Goal: Information Seeking & Learning: Find specific fact

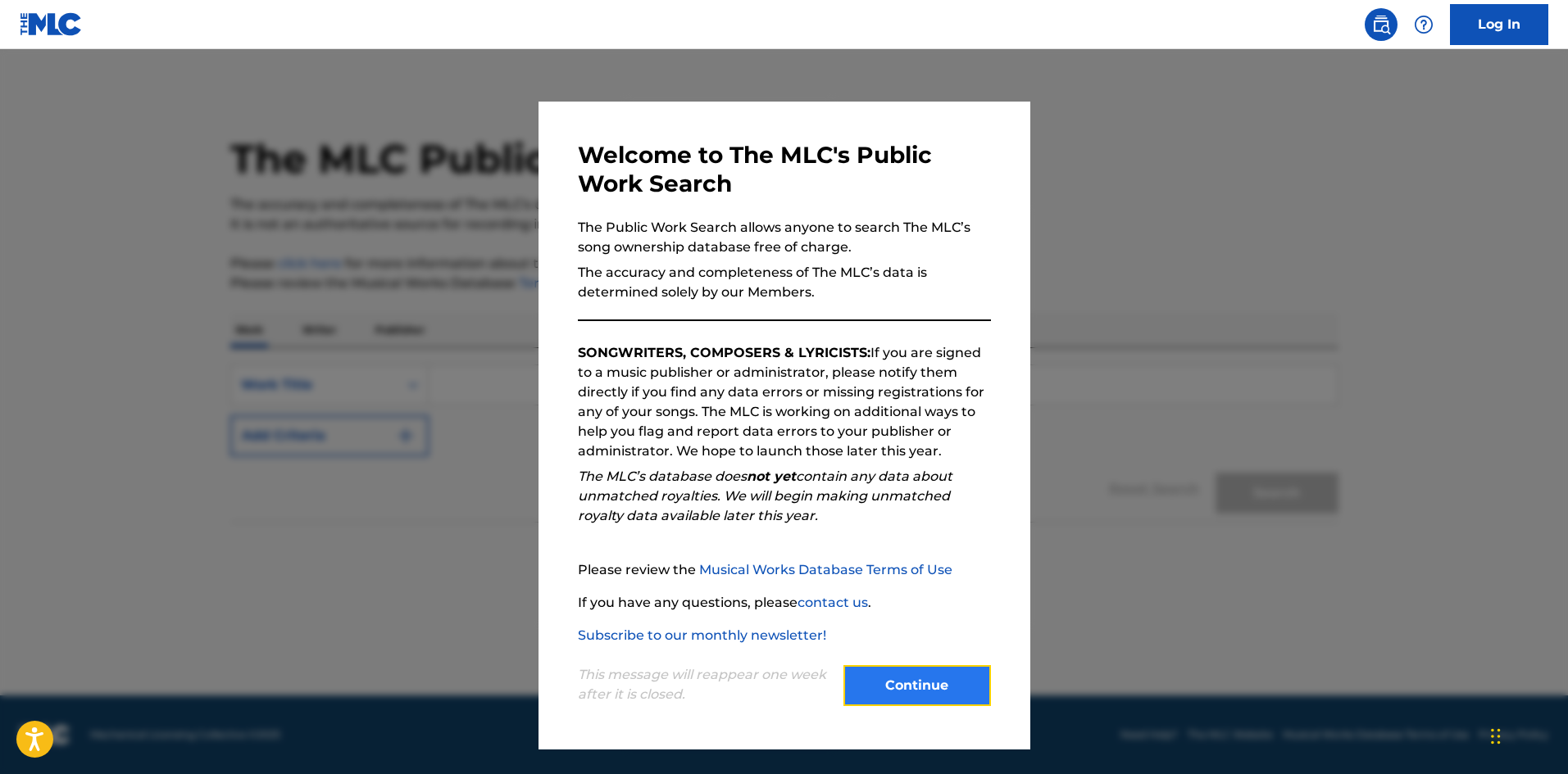
click at [915, 674] on button "Continue" at bounding box center [917, 685] width 148 height 41
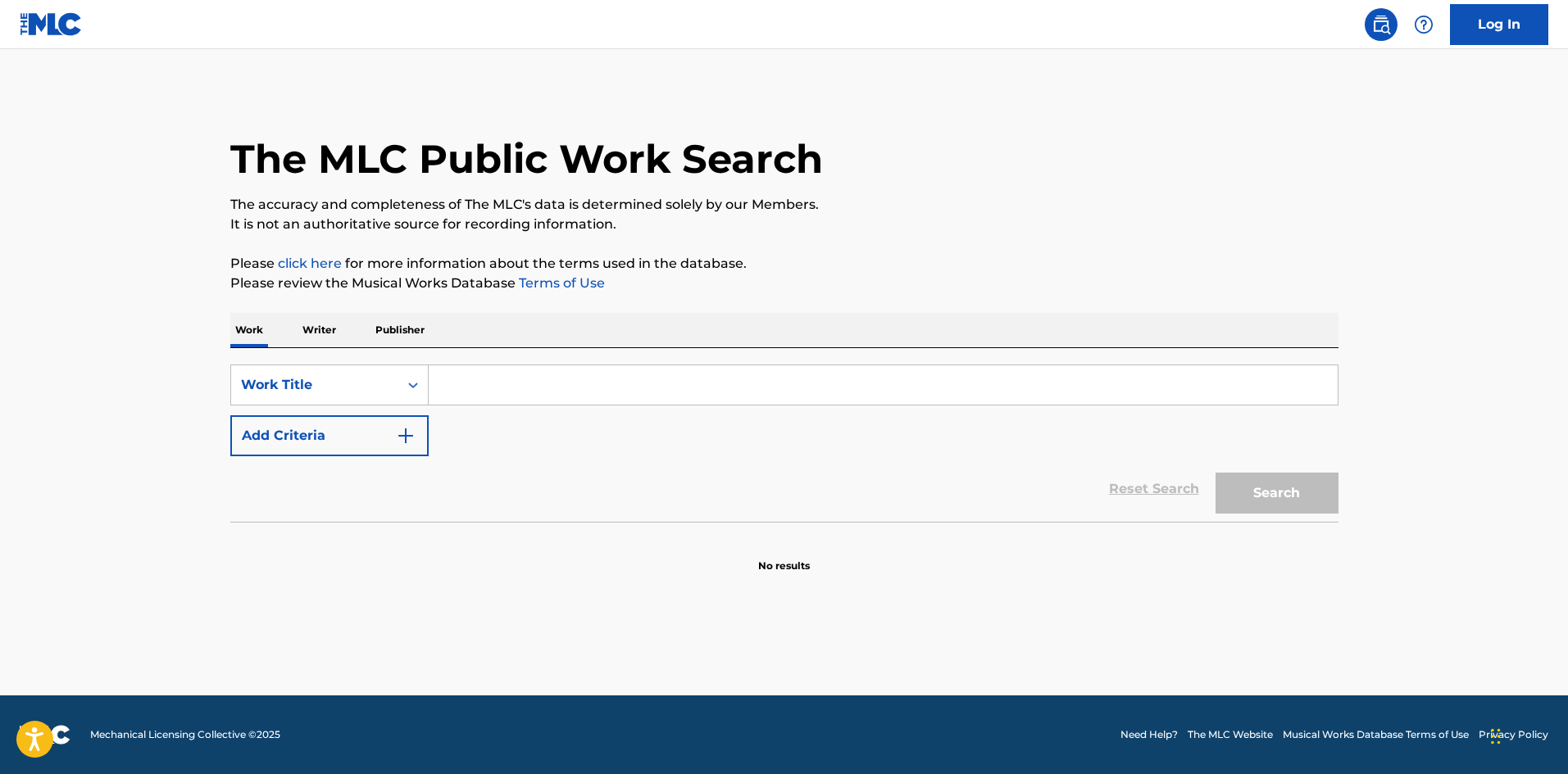
click at [475, 382] on input "Search Form" at bounding box center [883, 385] width 909 height 40
paste input "anywhere"
type input "anywhere"
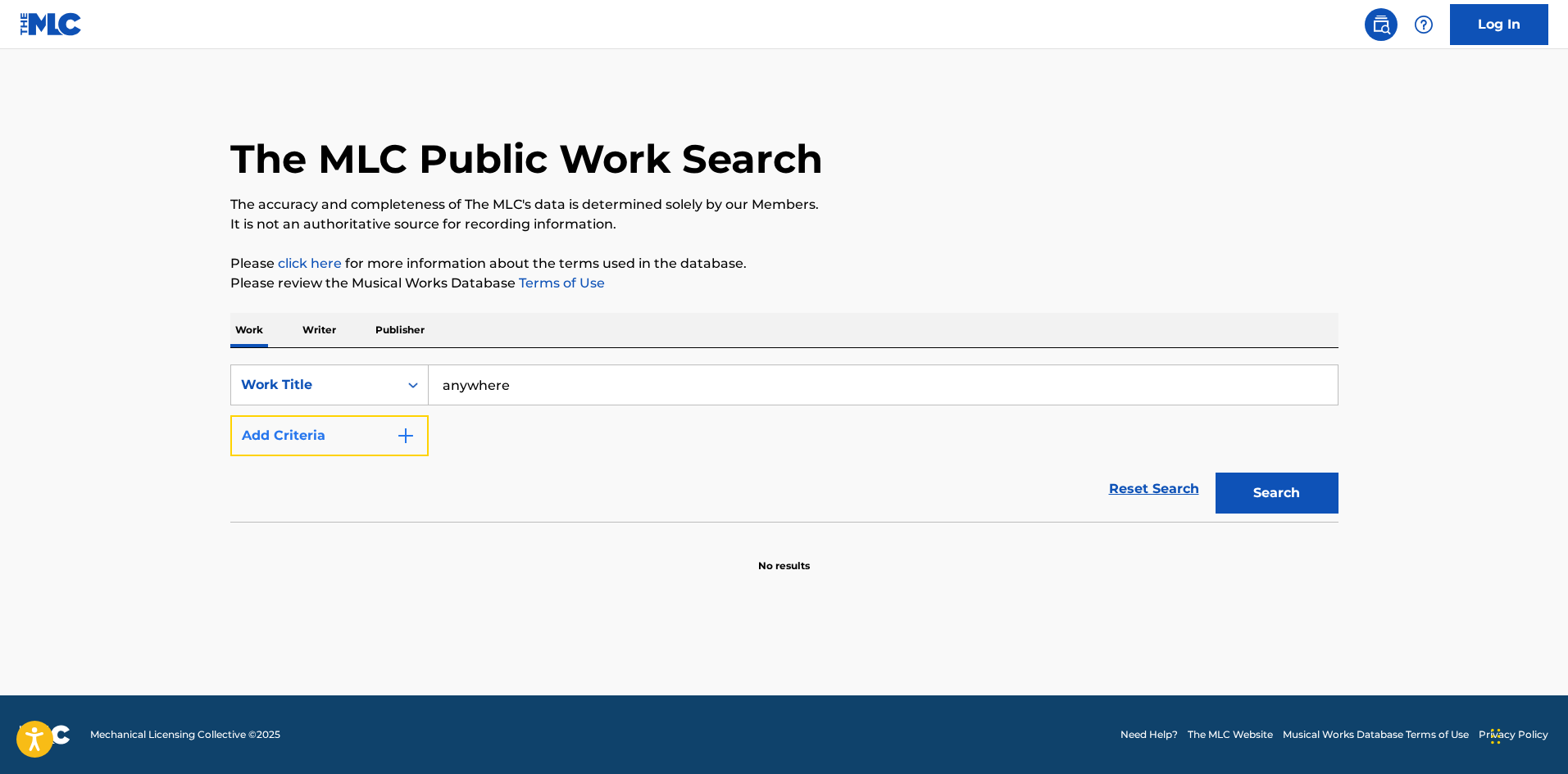
click at [366, 433] on button "Add Criteria" at bounding box center [329, 436] width 198 height 41
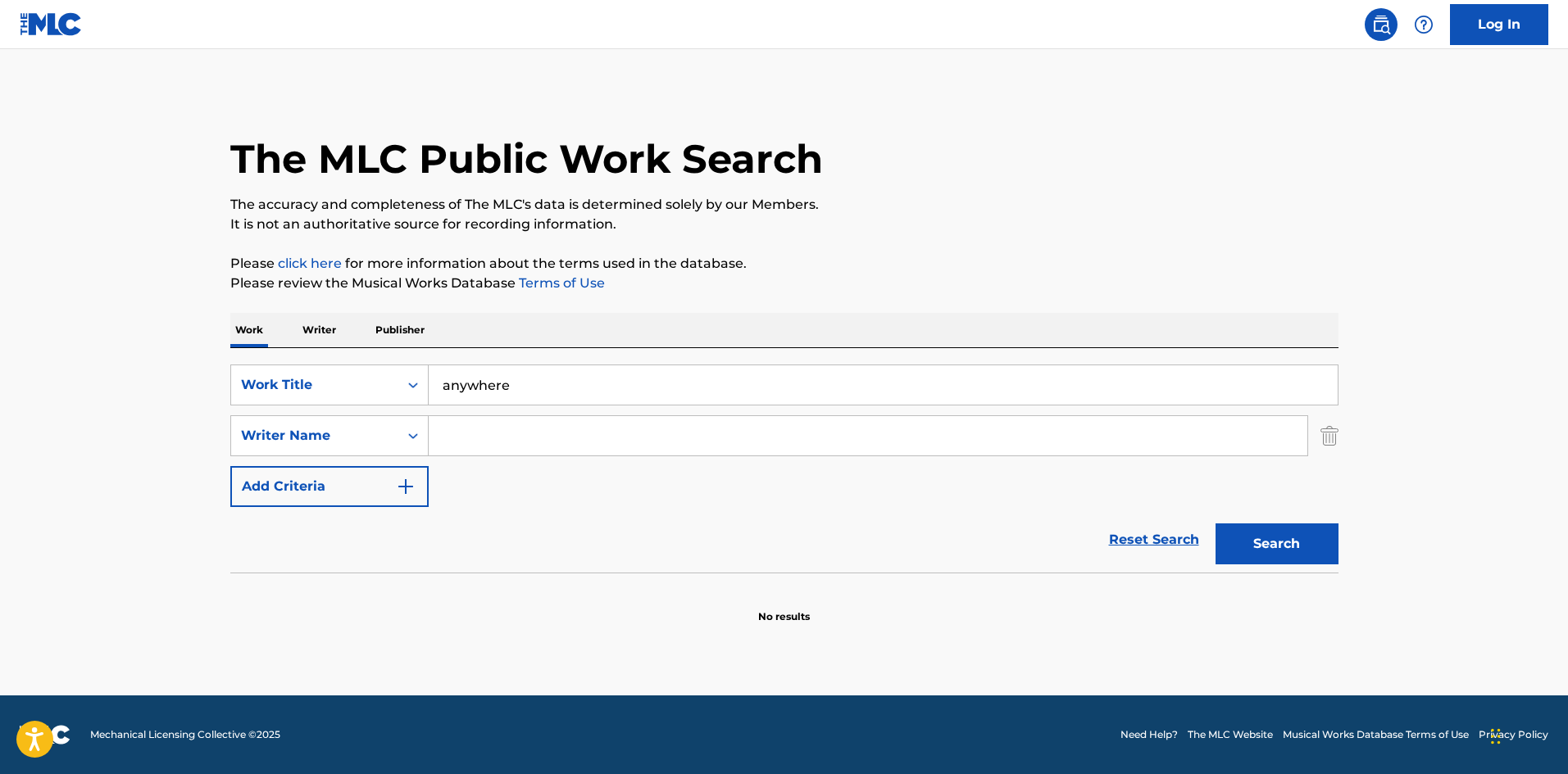
click at [620, 444] on input "Search Form" at bounding box center [868, 436] width 879 height 40
paste input "[PERSON_NAME] kinck"
type input "[PERSON_NAME] kinck"
click at [1294, 535] on button "Search" at bounding box center [1278, 544] width 123 height 41
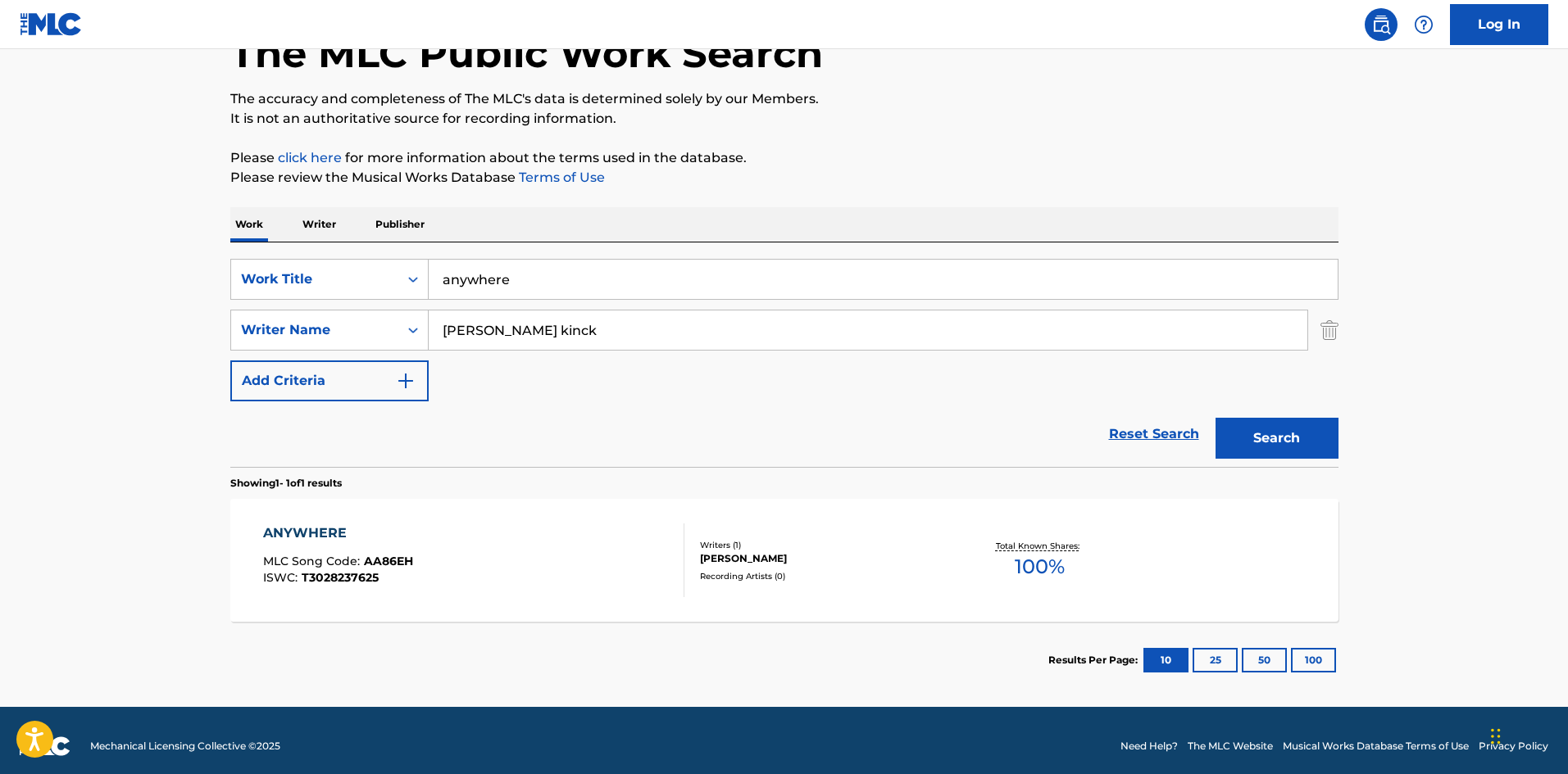
scroll to position [117, 0]
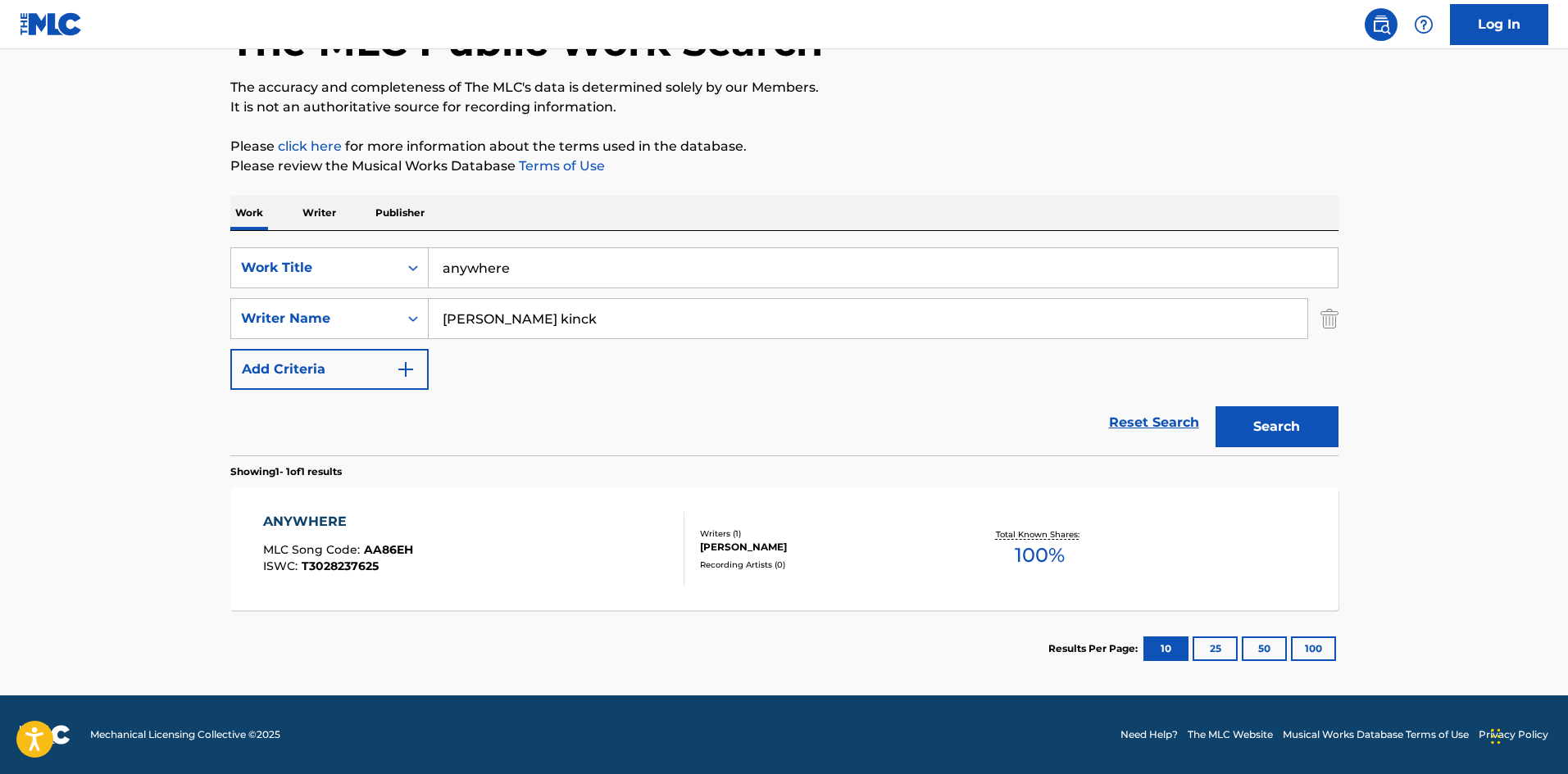
click at [484, 541] on div "ANYWHERE MLC Song Code : AA86EH ISWC : T3028237625" at bounding box center [474, 549] width 421 height 73
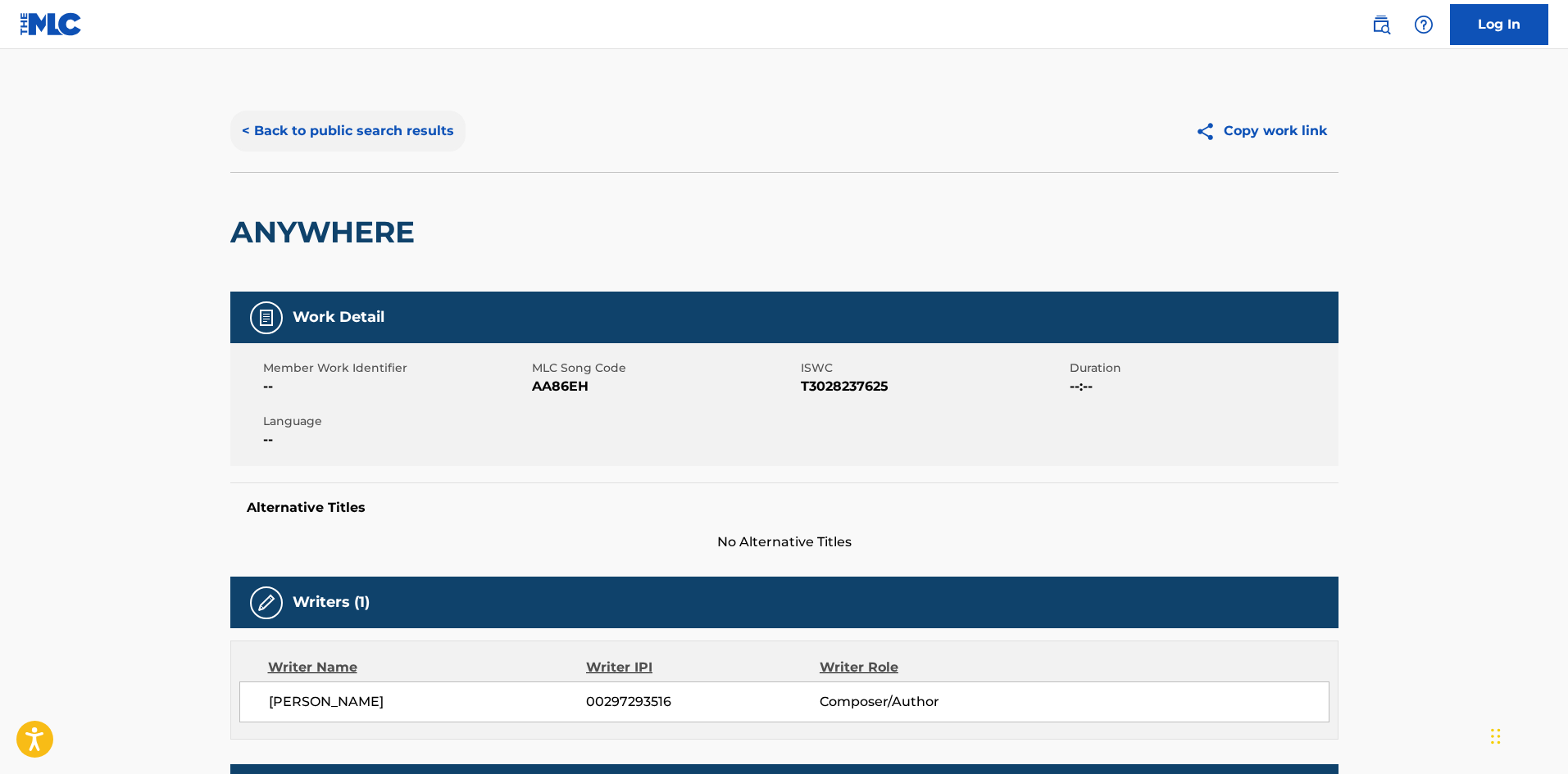
click at [370, 136] on button "< Back to public search results" at bounding box center [348, 131] width 236 height 41
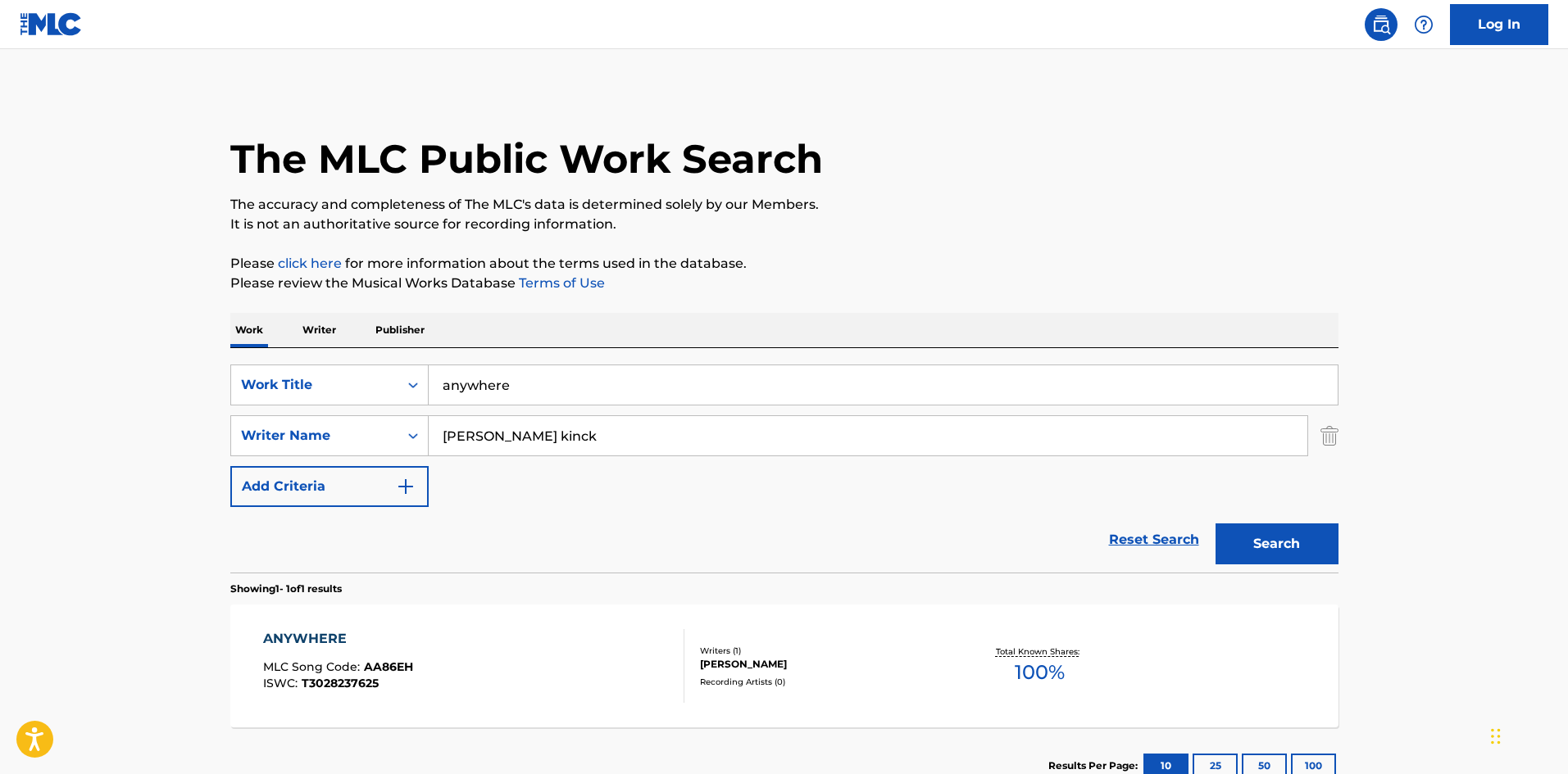
scroll to position [24, 0]
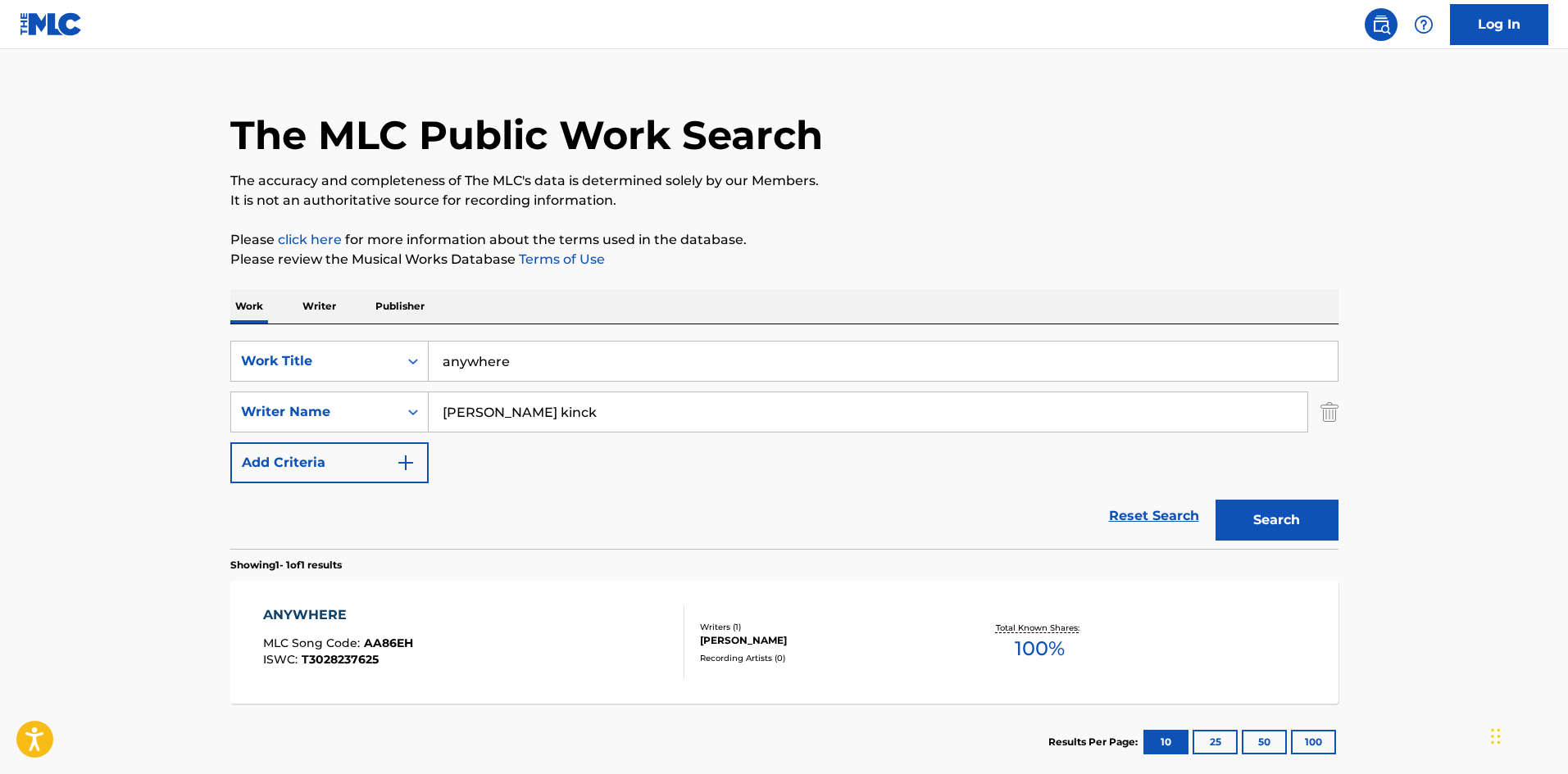
drag, startPoint x: 533, startPoint y: 364, endPoint x: 350, endPoint y: 317, distance: 188.9
click at [350, 317] on div "Work Writer Publisher SearchWithCriteria0365ca79-4eb1-4191-9491-d81620570a5a Wo…" at bounding box center [784, 535] width 1109 height 492
drag, startPoint x: 529, startPoint y: 425, endPoint x: 415, endPoint y: 408, distance: 115.3
click at [415, 408] on div "SearchWithCriteria9cebcd39-b8d4-4bb9-bd32-c9956a4e6645 Writer Name [PERSON_NAME]" at bounding box center [784, 412] width 1109 height 41
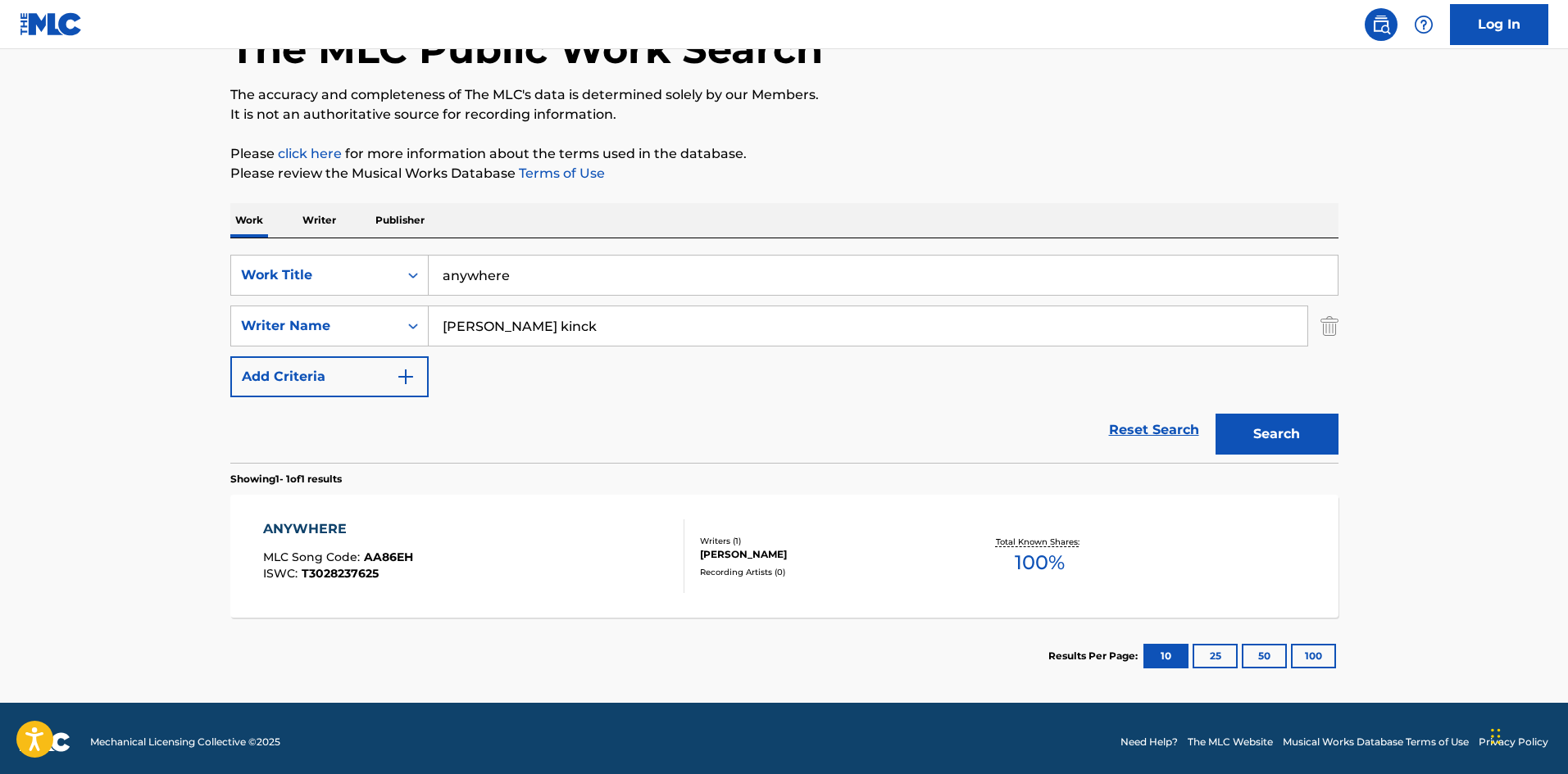
scroll to position [117, 0]
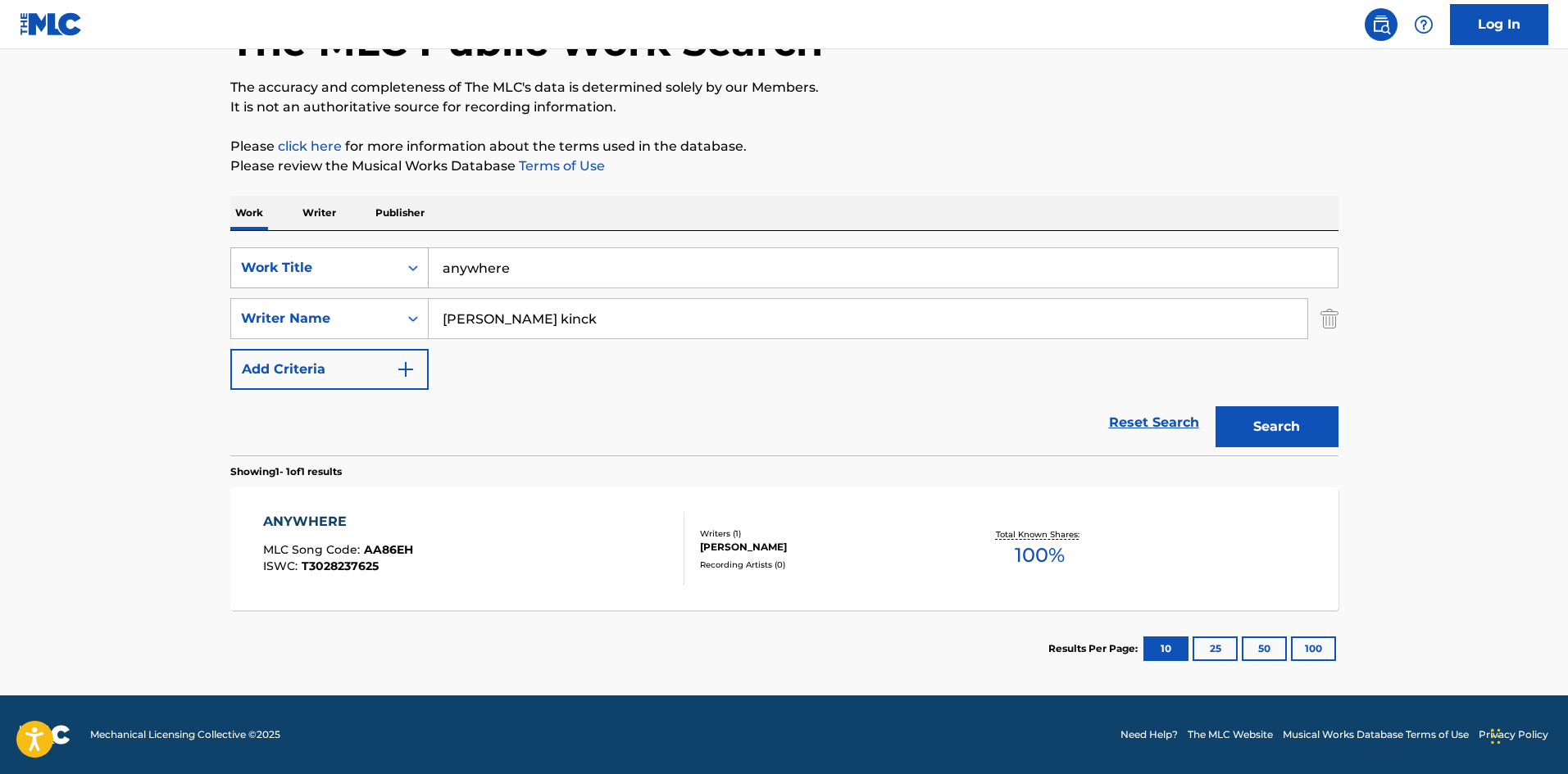
drag, startPoint x: 514, startPoint y: 267, endPoint x: 414, endPoint y: 257, distance: 100.5
click at [414, 257] on div "SearchWithCriteria0365ca79-4eb1-4191-9491-d81620570a5a Work Title anywhere" at bounding box center [784, 268] width 1109 height 41
drag, startPoint x: 512, startPoint y: 272, endPoint x: 387, endPoint y: 239, distance: 129.3
click at [387, 239] on div "SearchWithCriteria0365ca79-4eb1-4191-9491-d81620570a5a Work Title barricade Sea…" at bounding box center [784, 344] width 1109 height 225
click at [1297, 430] on button "Search" at bounding box center [1278, 427] width 123 height 41
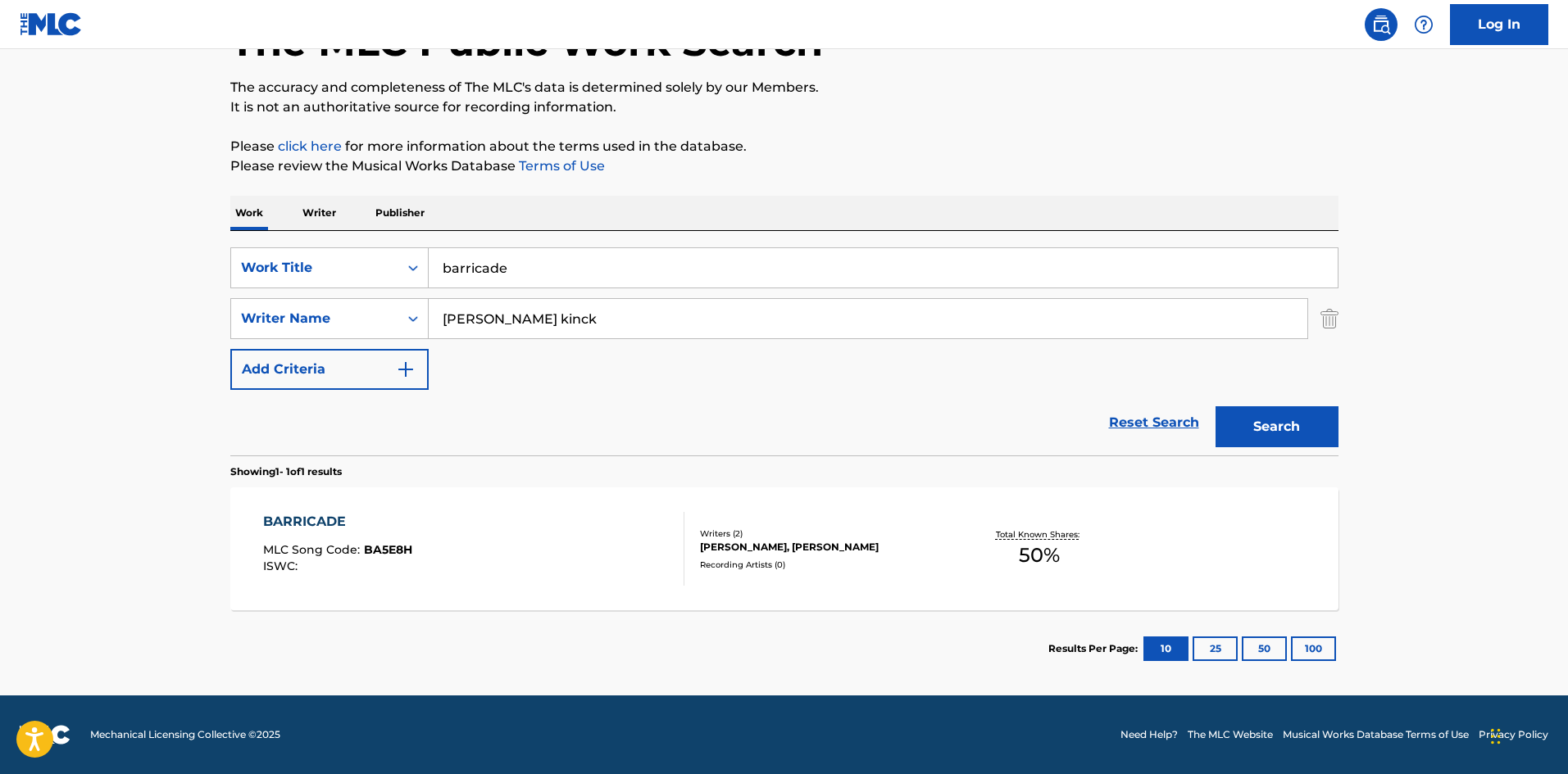
paste input "ullet proof"
click at [1276, 405] on div "Search" at bounding box center [1272, 423] width 131 height 66
click at [1275, 413] on button "Search" at bounding box center [1278, 427] width 123 height 41
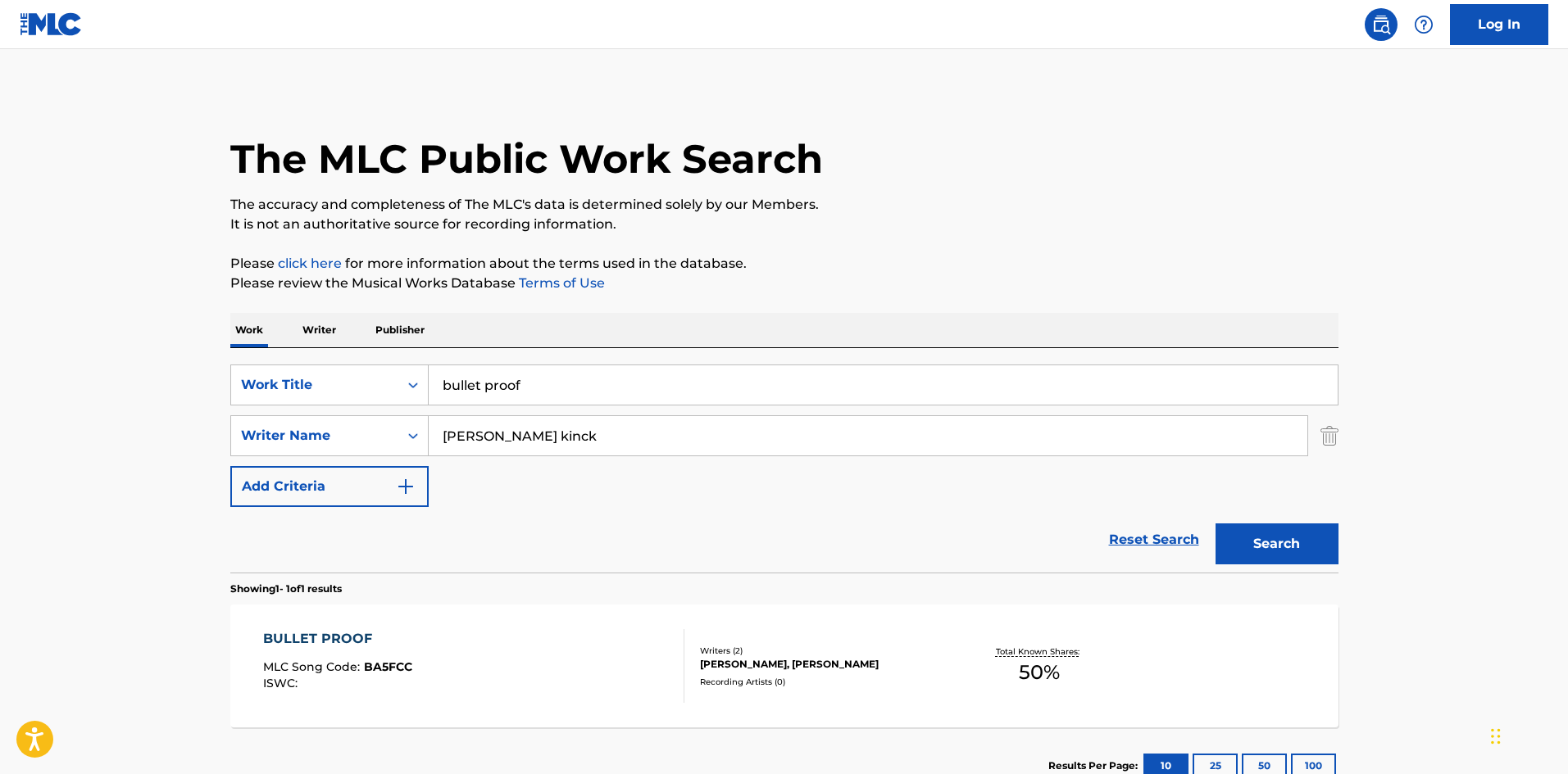
drag, startPoint x: 556, startPoint y: 377, endPoint x: 336, endPoint y: 351, distance: 221.5
click at [336, 351] on div "SearchWithCriteria0365ca79-4eb1-4191-9491-d81620570a5a Work Title bullet proof …" at bounding box center [784, 461] width 1109 height 225
drag, startPoint x: 534, startPoint y: 386, endPoint x: 410, endPoint y: 371, distance: 124.9
click at [410, 371] on div "SearchWithCriteria0365ca79-4eb1-4191-9491-d81620570a5a Work Title canvas" at bounding box center [784, 385] width 1109 height 41
type input "canvas"
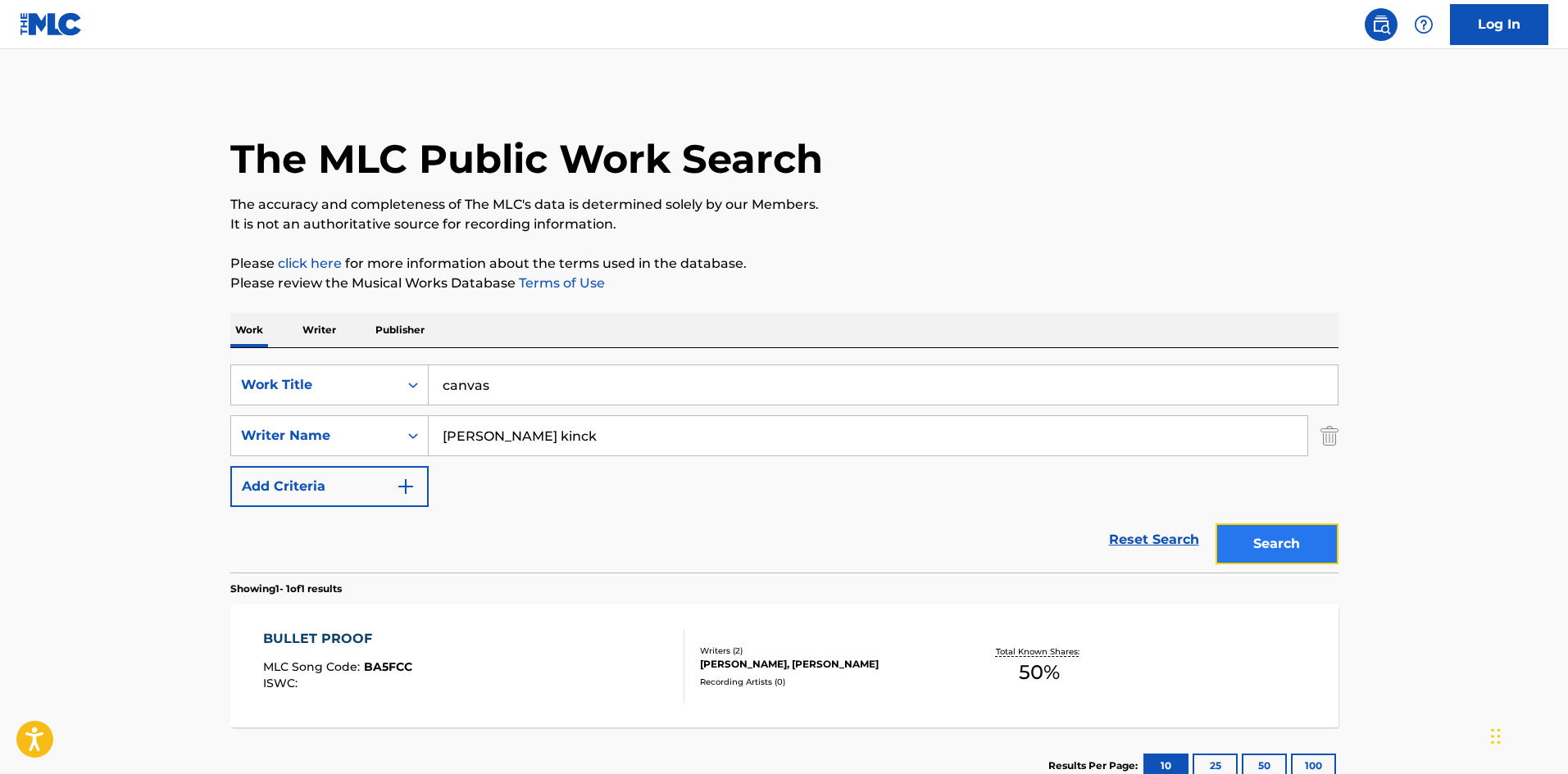
click at [1266, 545] on button "Search" at bounding box center [1278, 544] width 123 height 41
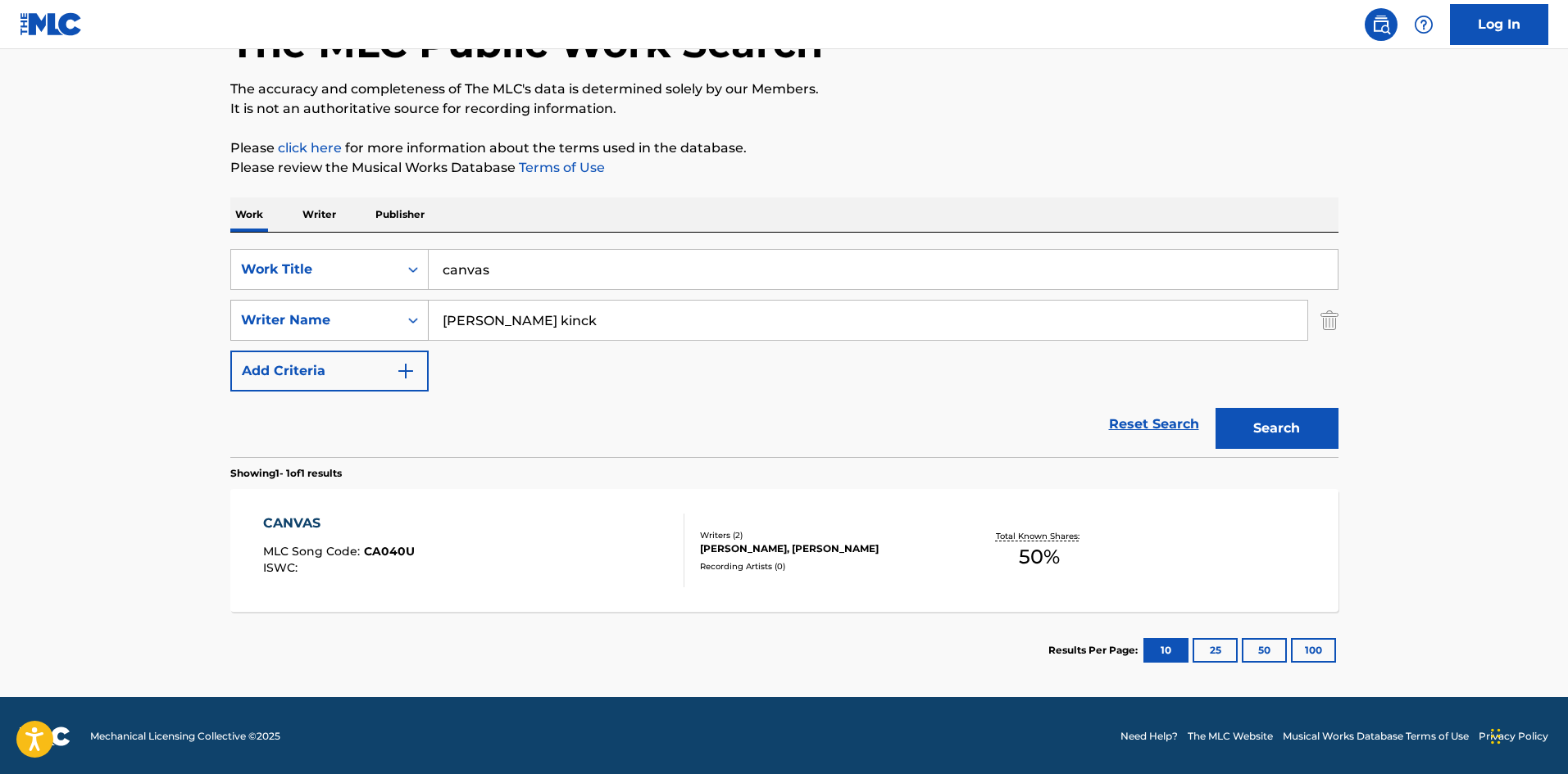
scroll to position [117, 0]
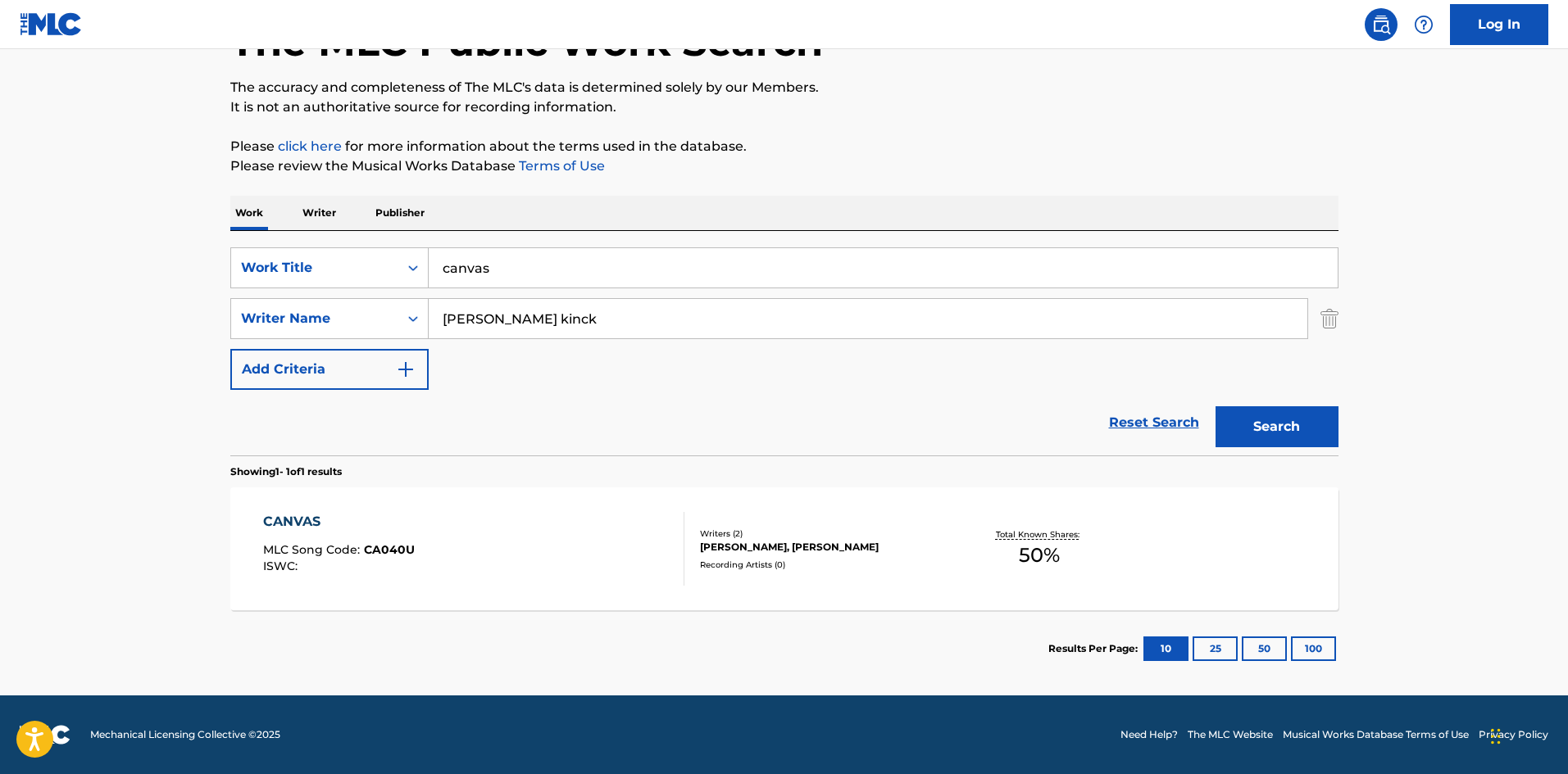
click at [472, 544] on div "CANVAS MLC Song Code : CA040U ISWC :" at bounding box center [474, 549] width 421 height 73
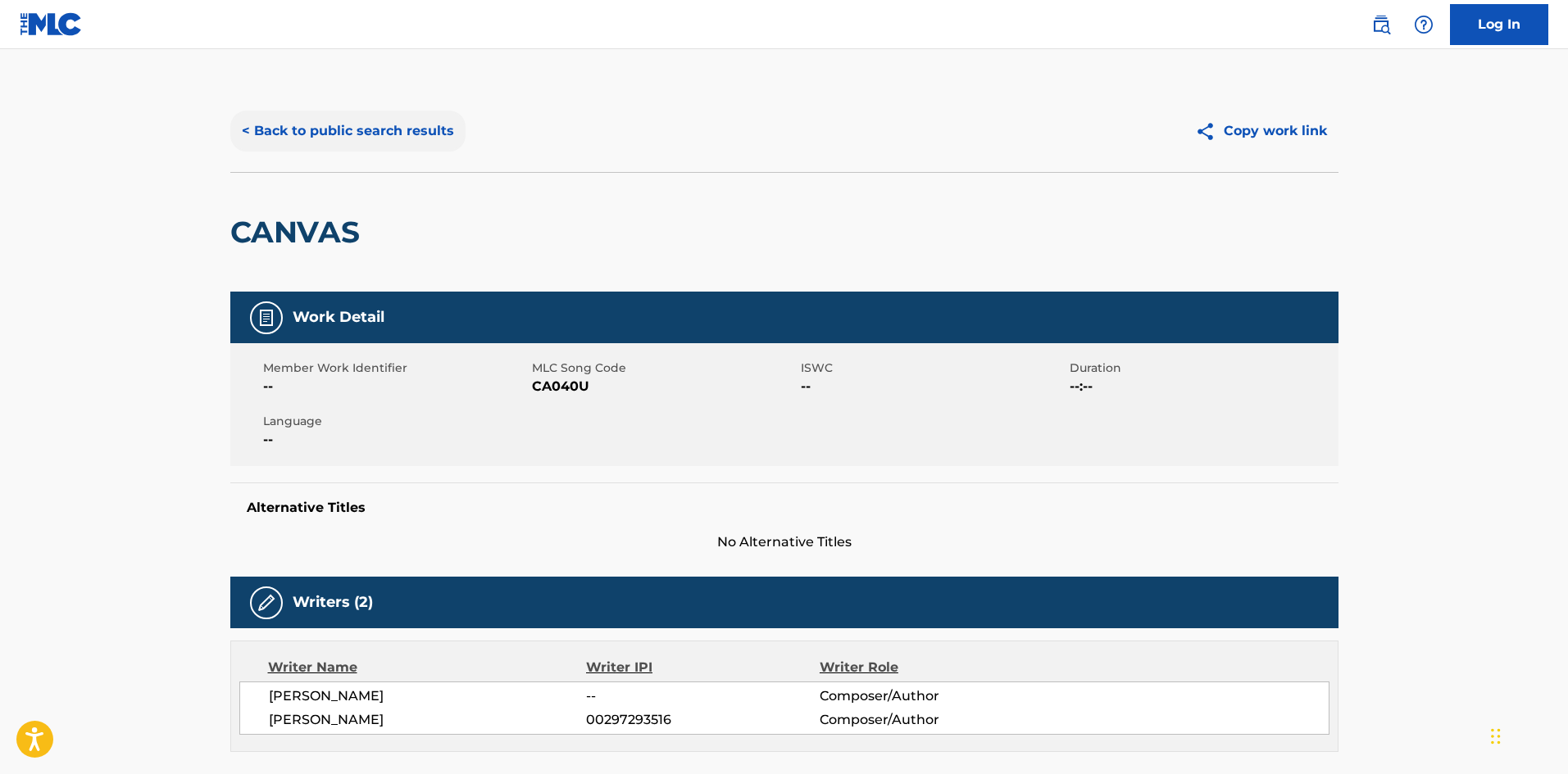
click at [395, 149] on button "< Back to public search results" at bounding box center [348, 131] width 236 height 41
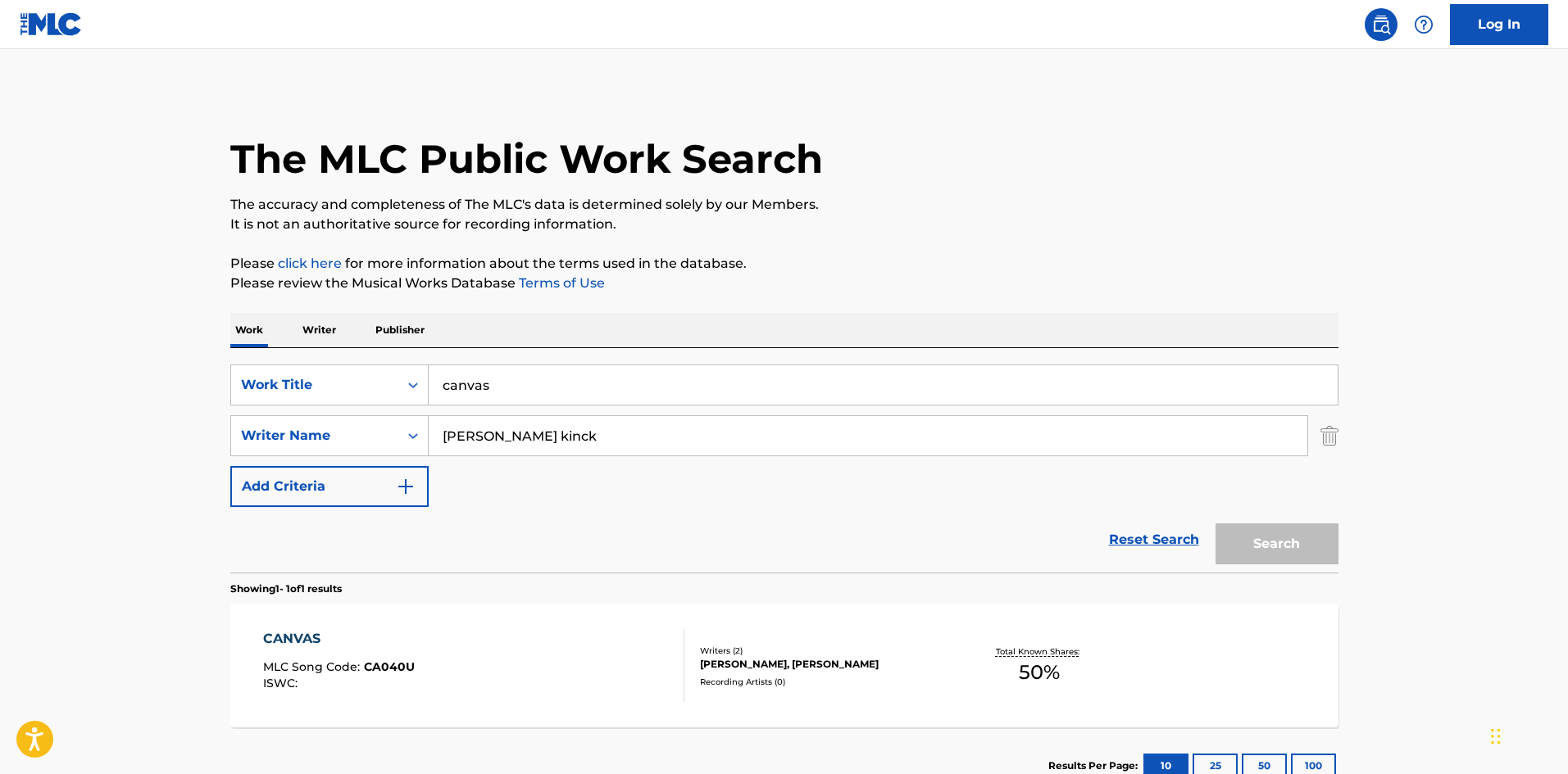
scroll to position [24, 0]
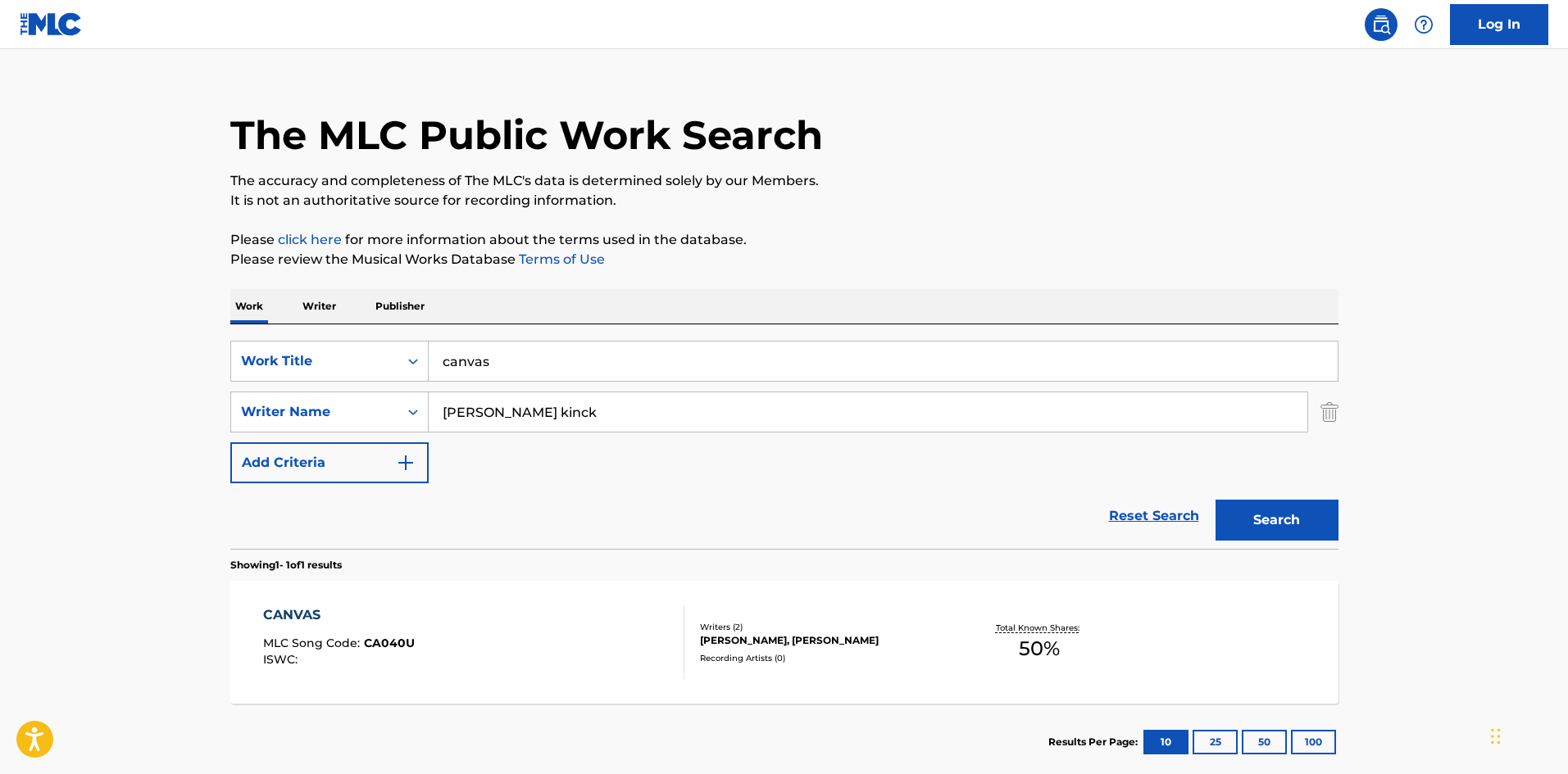
drag, startPoint x: 518, startPoint y: 349, endPoint x: 330, endPoint y: 322, distance: 189.9
click at [330, 322] on div "Work Writer Publisher SearchWithCriteria0365ca79-4eb1-4191-9491-d81620570a5a Wo…" at bounding box center [784, 535] width 1109 height 492
paste input "ome with u"
click at [1308, 517] on button "Search" at bounding box center [1278, 520] width 123 height 41
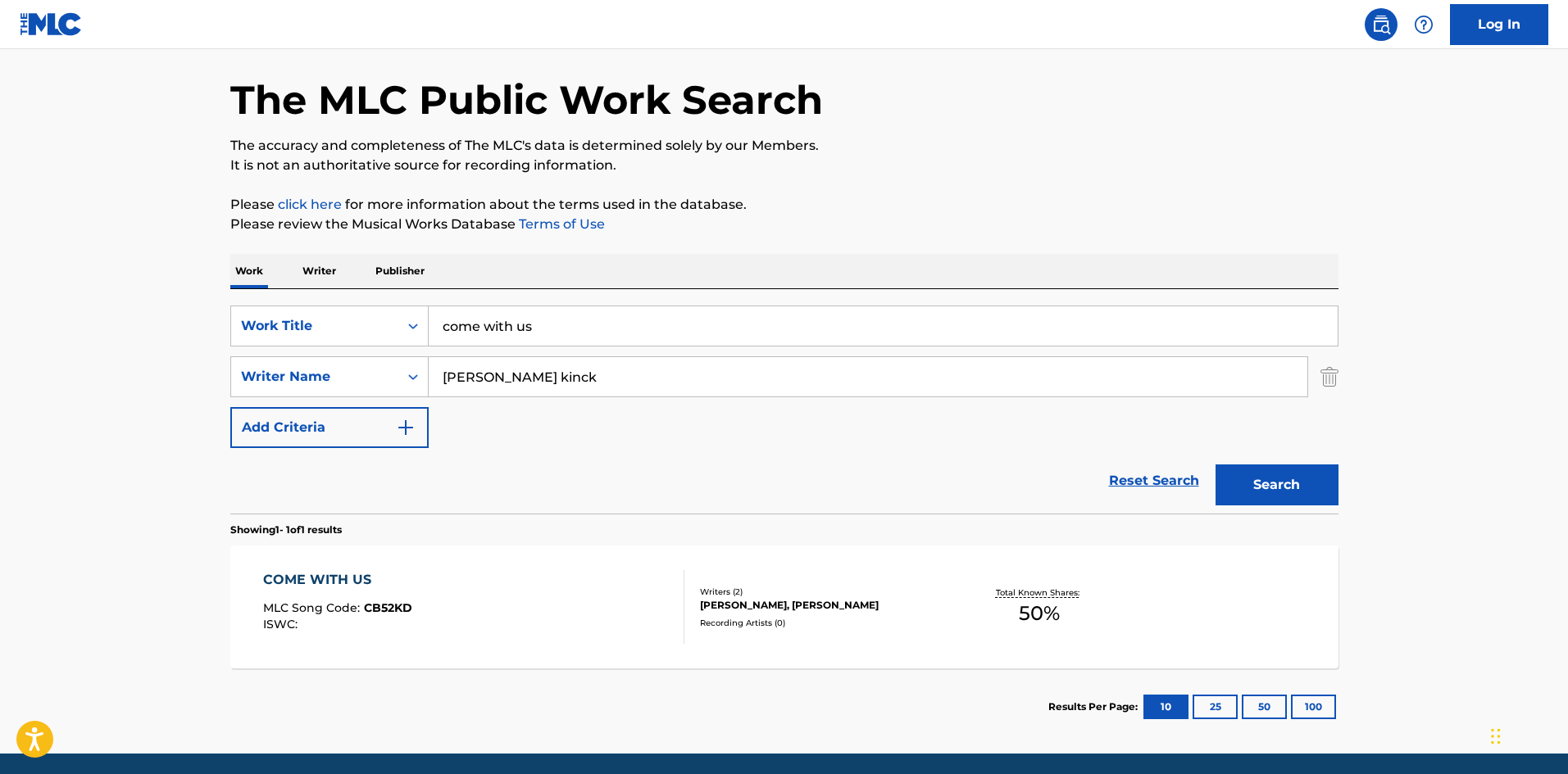
scroll to position [117, 0]
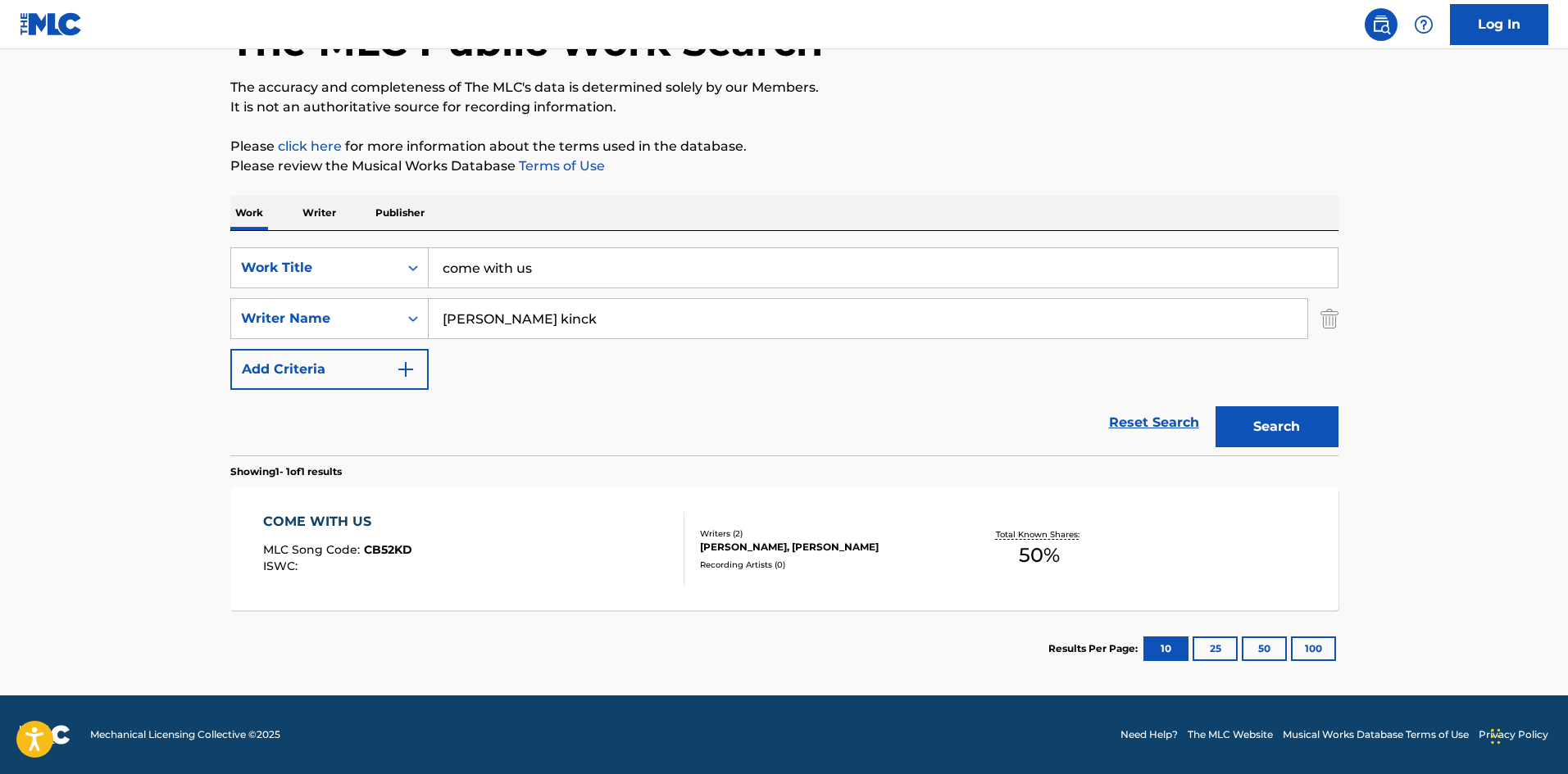
drag, startPoint x: 556, startPoint y: 314, endPoint x: 411, endPoint y: 293, distance: 146.5
click at [411, 293] on div "SearchWithCriteria0365ca79-4eb1-4191-9491-d81620570a5a Work Title come with us …" at bounding box center [784, 318] width 1109 height 143
drag, startPoint x: 549, startPoint y: 272, endPoint x: 398, endPoint y: 243, distance: 153.8
click at [398, 243] on div "SearchWithCriteria0365ca79-4eb1-4191-9491-d81620570a5a Work Title come with us …" at bounding box center [784, 344] width 1109 height 225
click at [1262, 431] on button "Search" at bounding box center [1278, 427] width 123 height 41
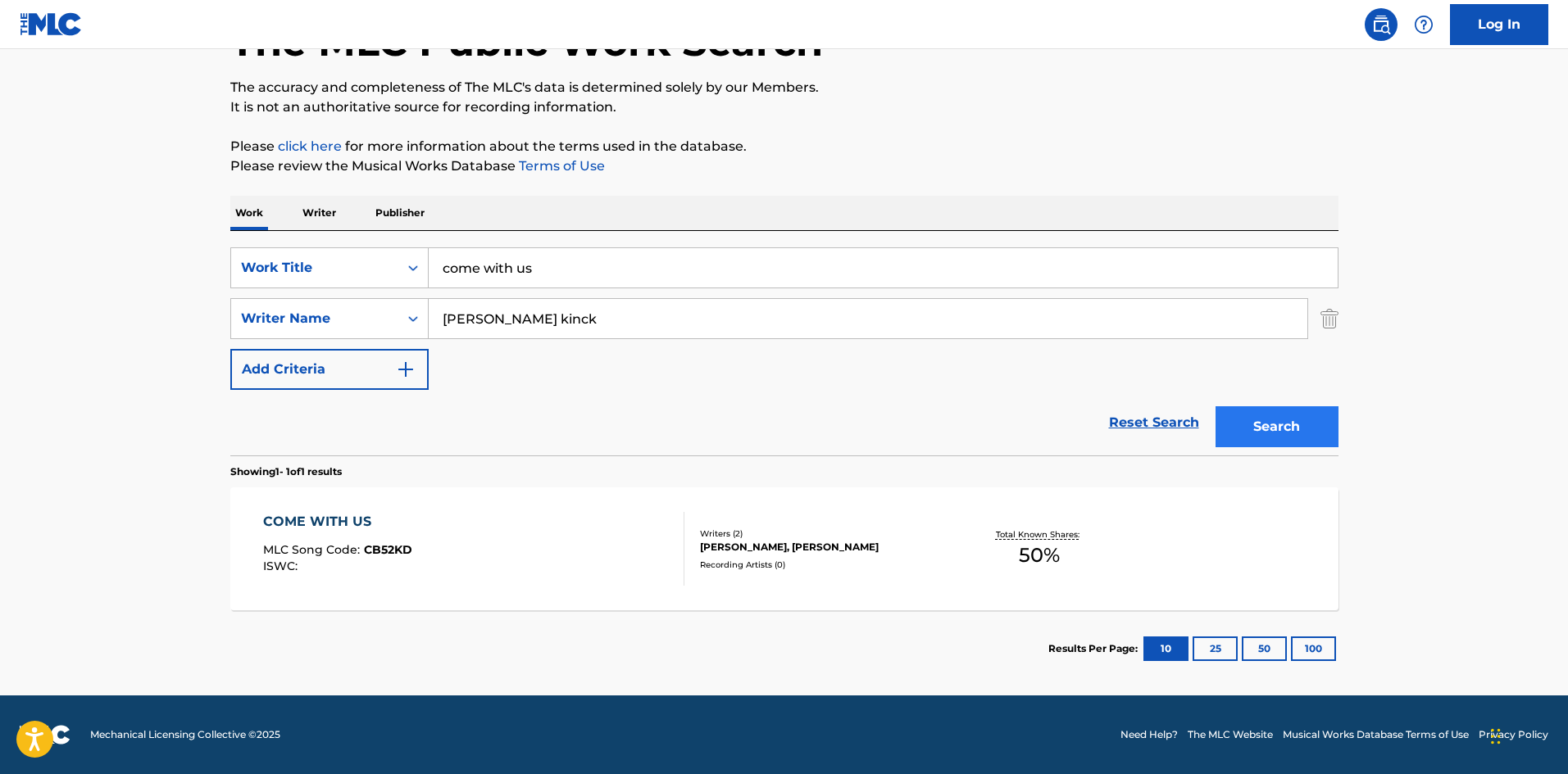
scroll to position [0, 0]
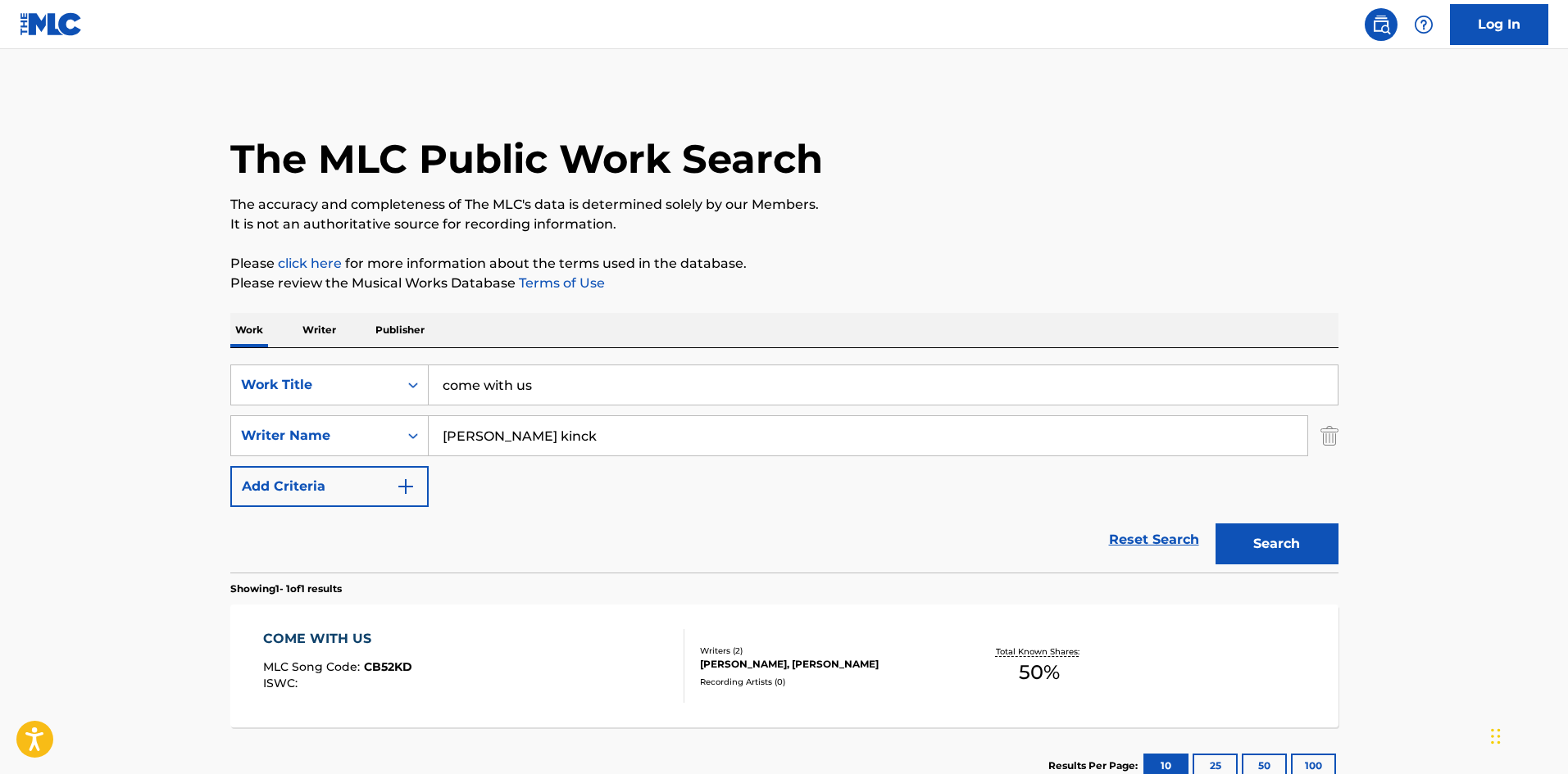
drag, startPoint x: 534, startPoint y: 385, endPoint x: 438, endPoint y: 377, distance: 96.3
click at [438, 377] on input "come with us" at bounding box center [883, 385] width 909 height 40
paste input "racks"
click at [1305, 528] on button "Search" at bounding box center [1278, 544] width 123 height 41
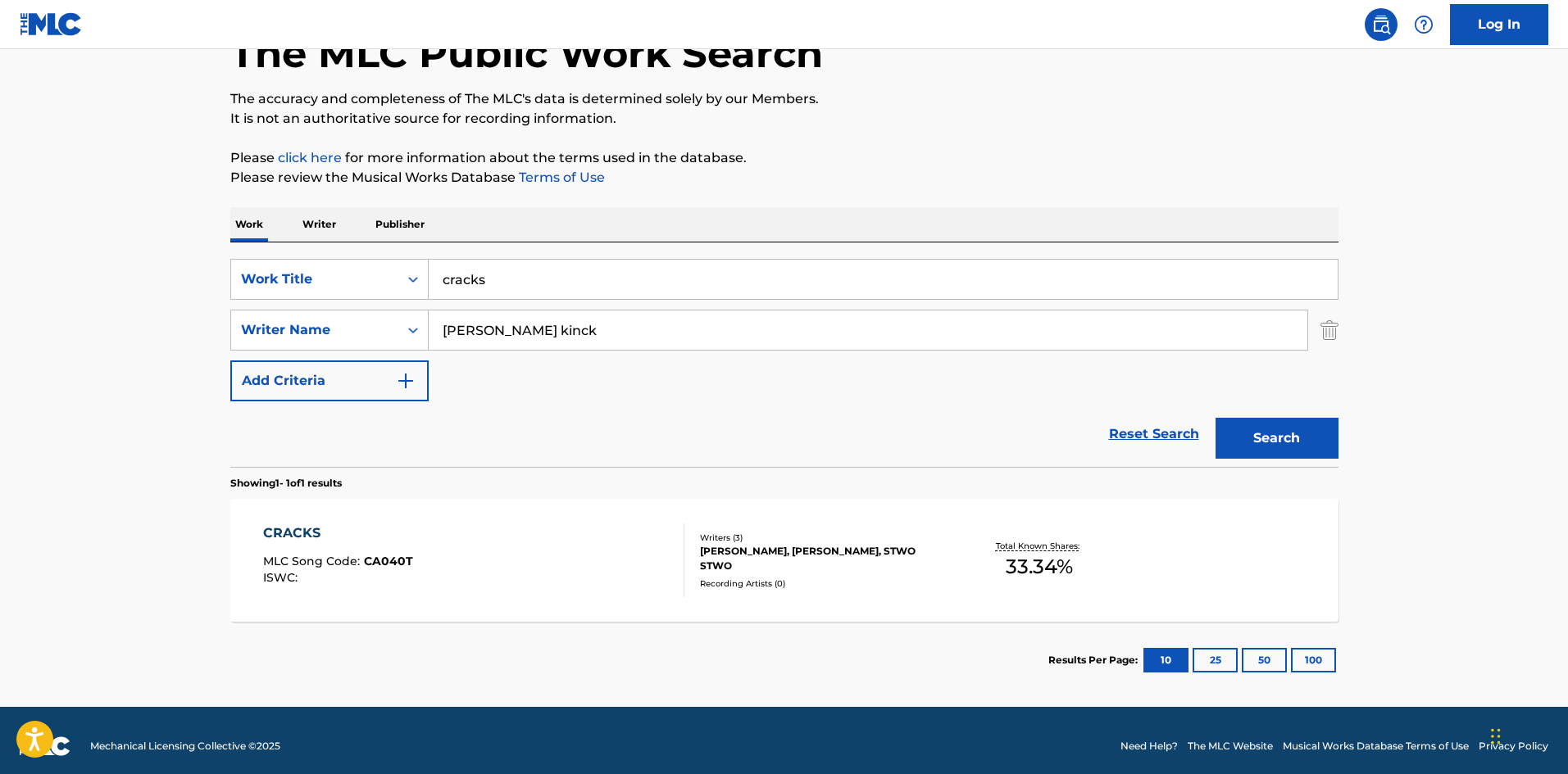
scroll to position [117, 0]
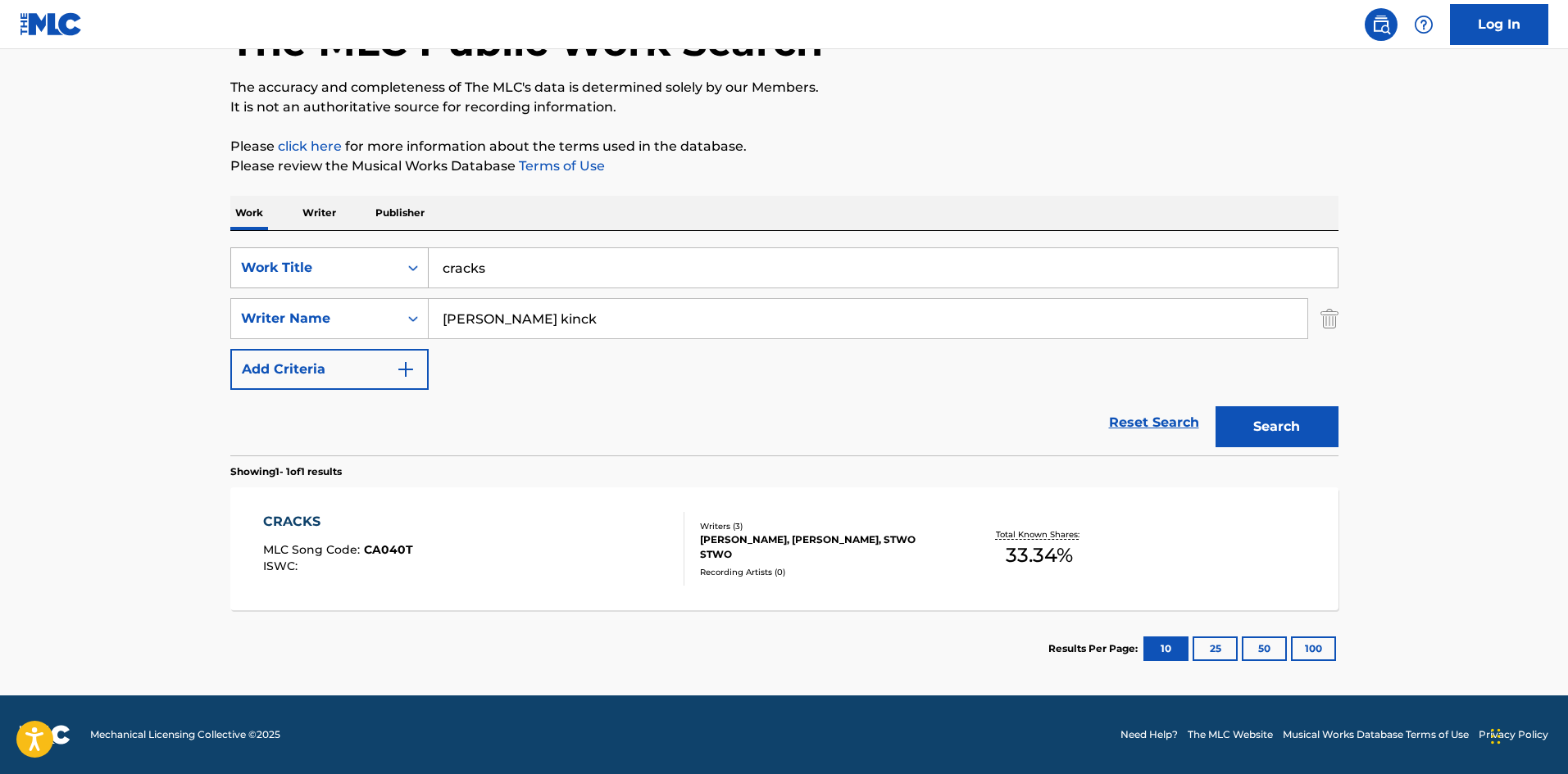
drag, startPoint x: 521, startPoint y: 257, endPoint x: 417, endPoint y: 257, distance: 104.0
click at [417, 257] on div "SearchWithCriteria0365ca79-4eb1-4191-9491-d81620570a5a Work Title cracks" at bounding box center [784, 268] width 1109 height 41
type input "follow me"
click at [1216, 407] on button "Search" at bounding box center [1278, 427] width 123 height 41
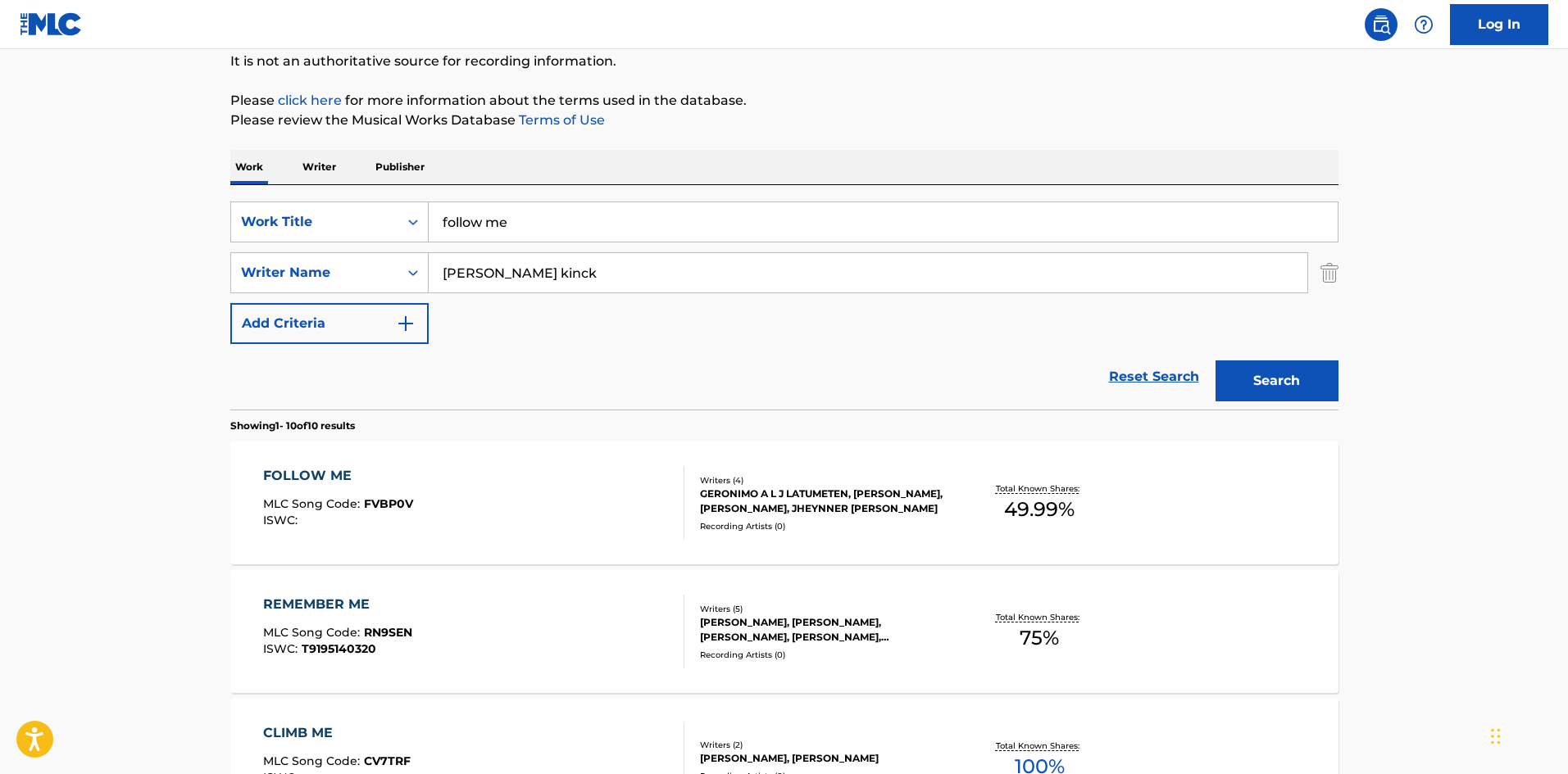
scroll to position [164, 0]
click at [497, 492] on div "FOLLOW ME MLC Song Code : FVBP0V ISWC :" at bounding box center [474, 501] width 421 height 73
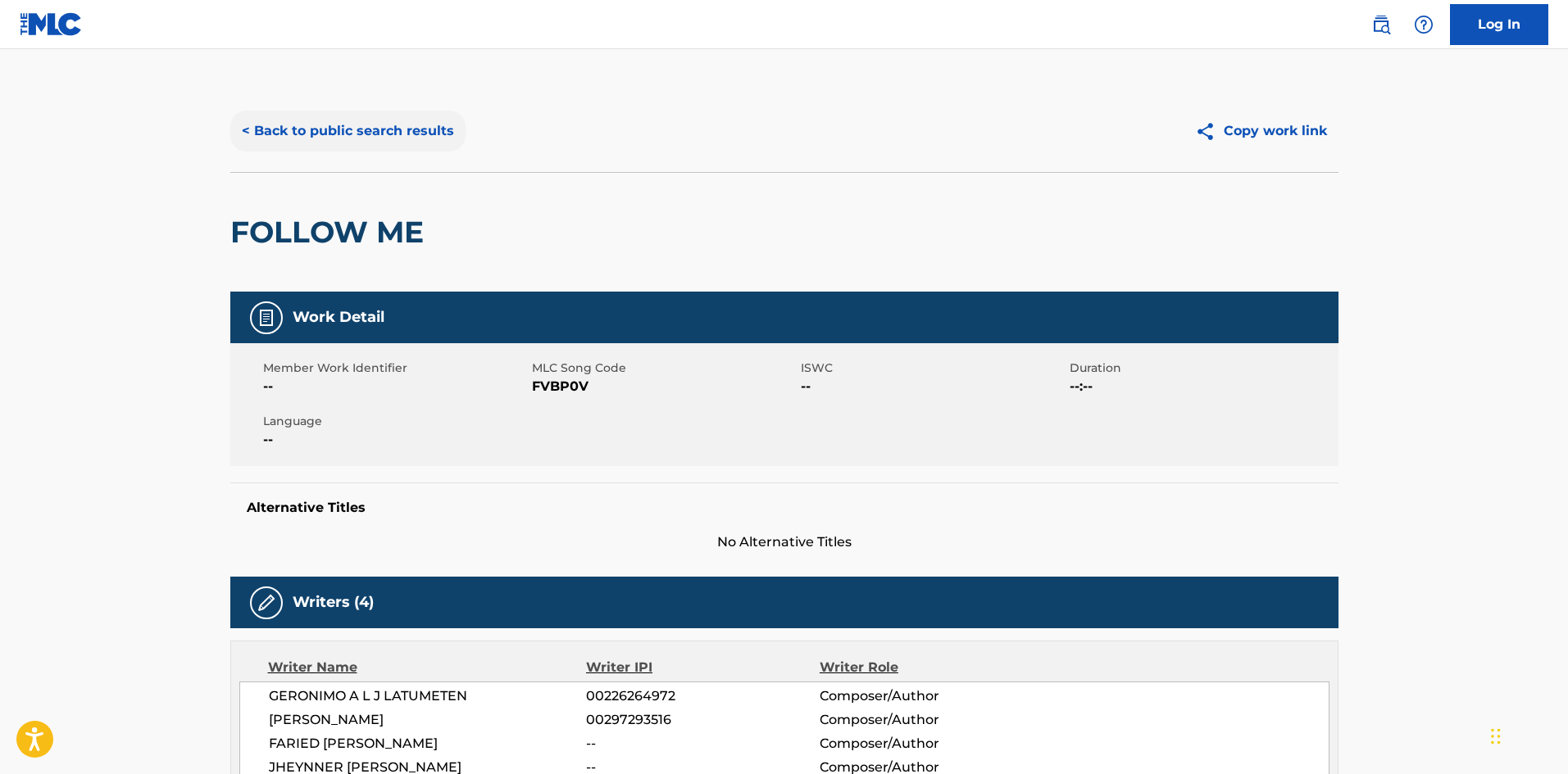
click at [381, 121] on button "< Back to public search results" at bounding box center [348, 131] width 236 height 41
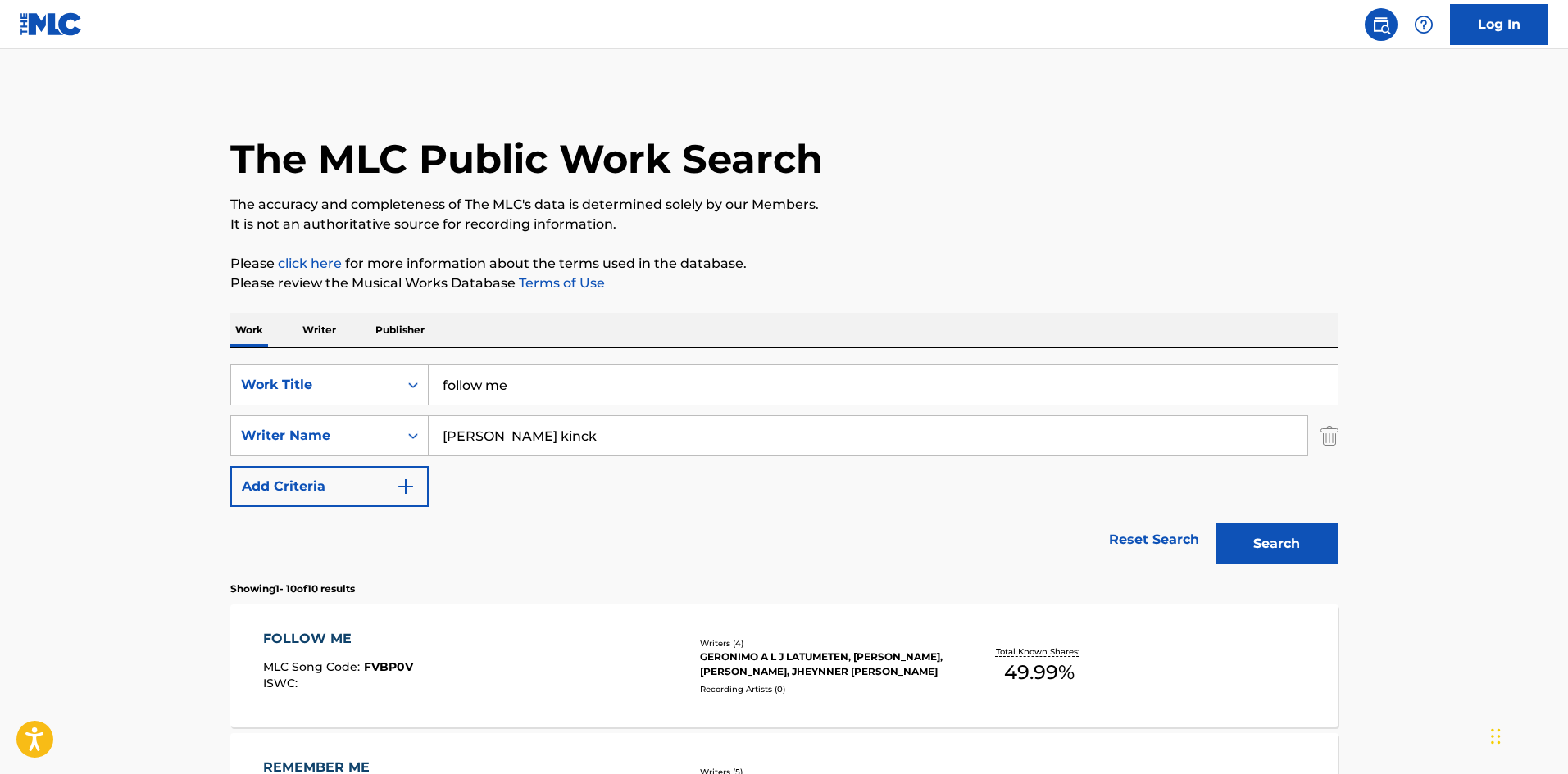
scroll to position [164, 0]
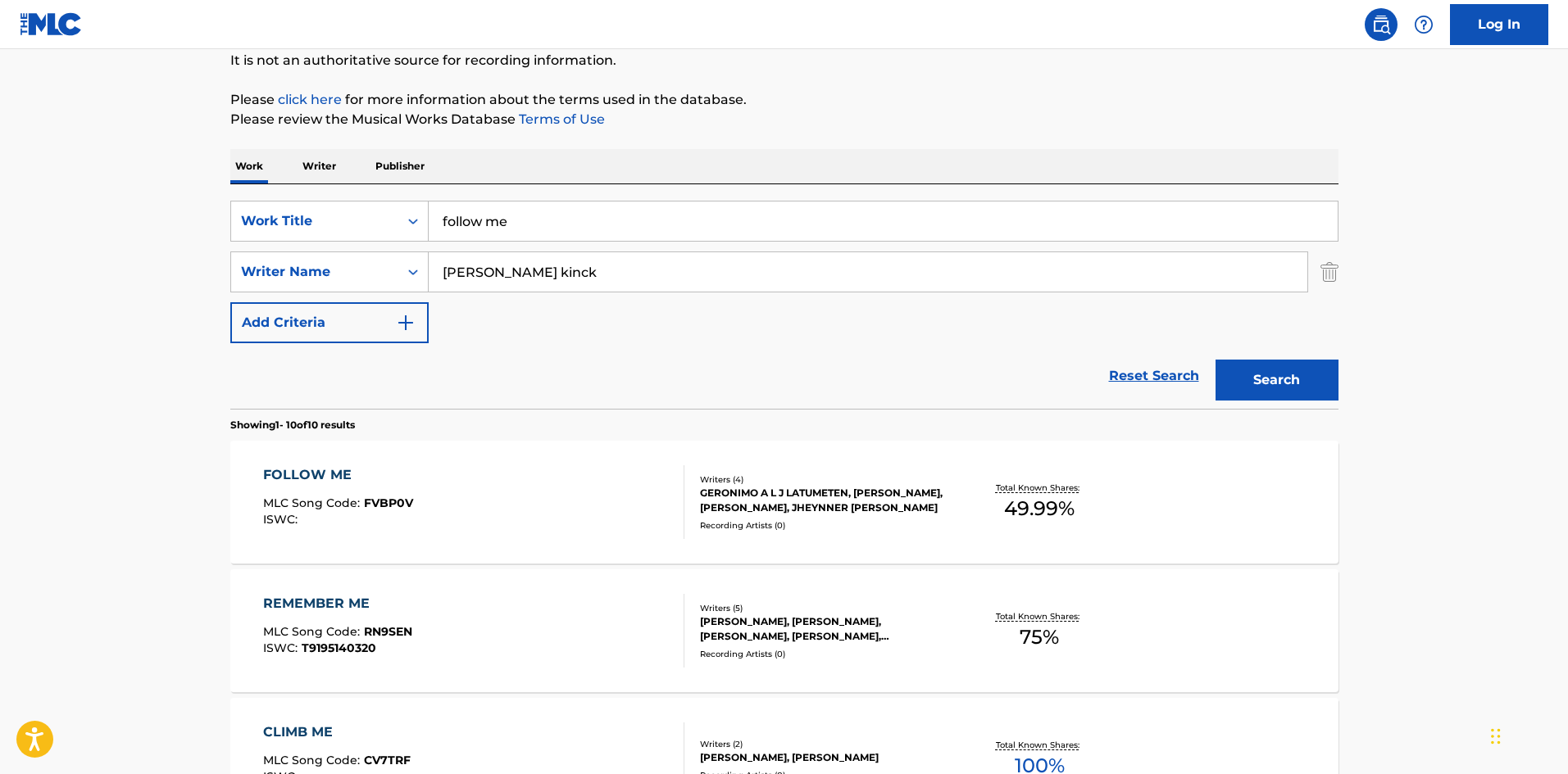
drag, startPoint x: 512, startPoint y: 219, endPoint x: 369, endPoint y: 192, distance: 145.5
click at [369, 192] on div "SearchWithCriteria0365ca79-4eb1-4191-9491-d81620570a5a Work Title follow me Sea…" at bounding box center [784, 296] width 1109 height 225
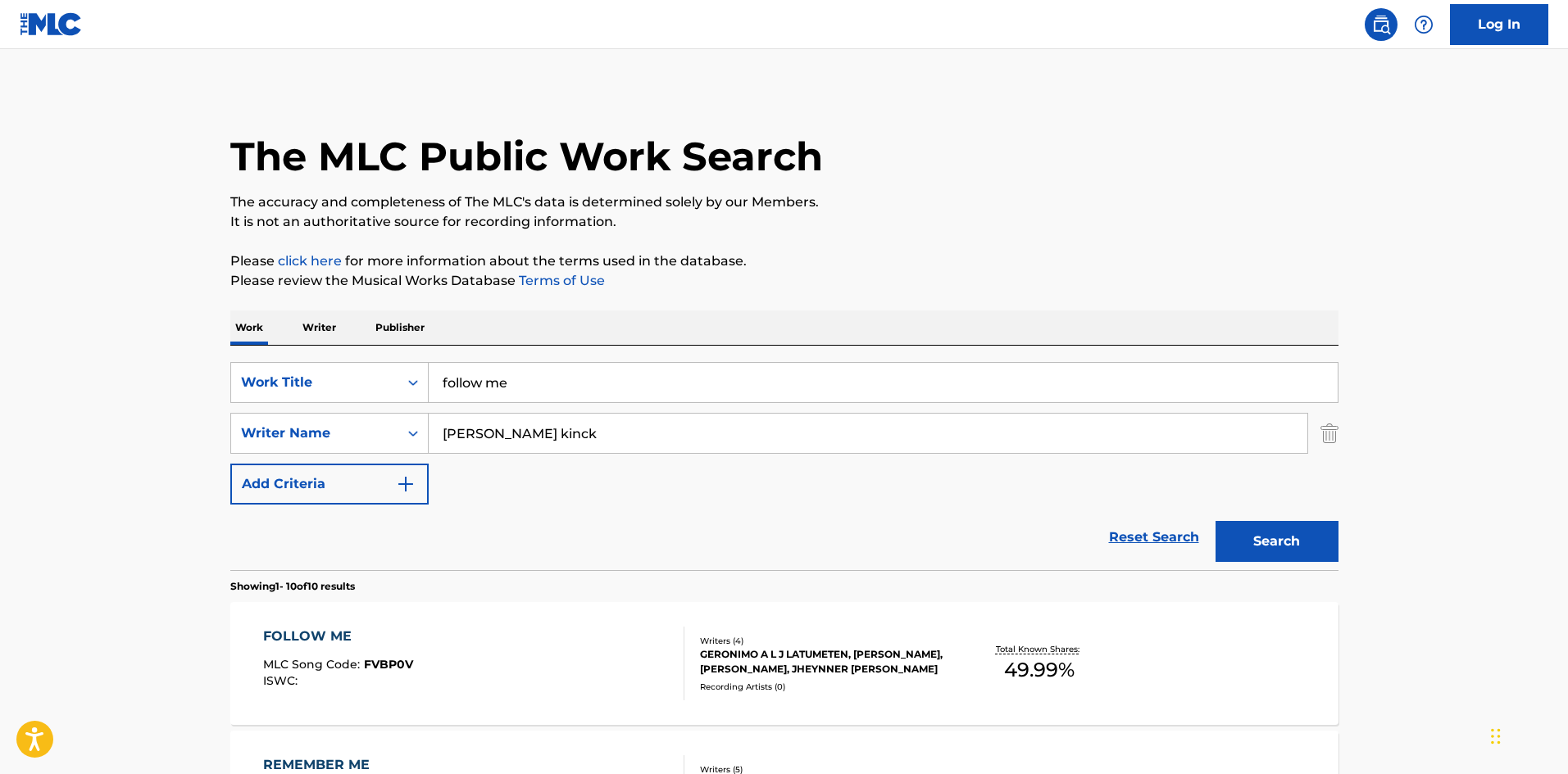
scroll to position [0, 0]
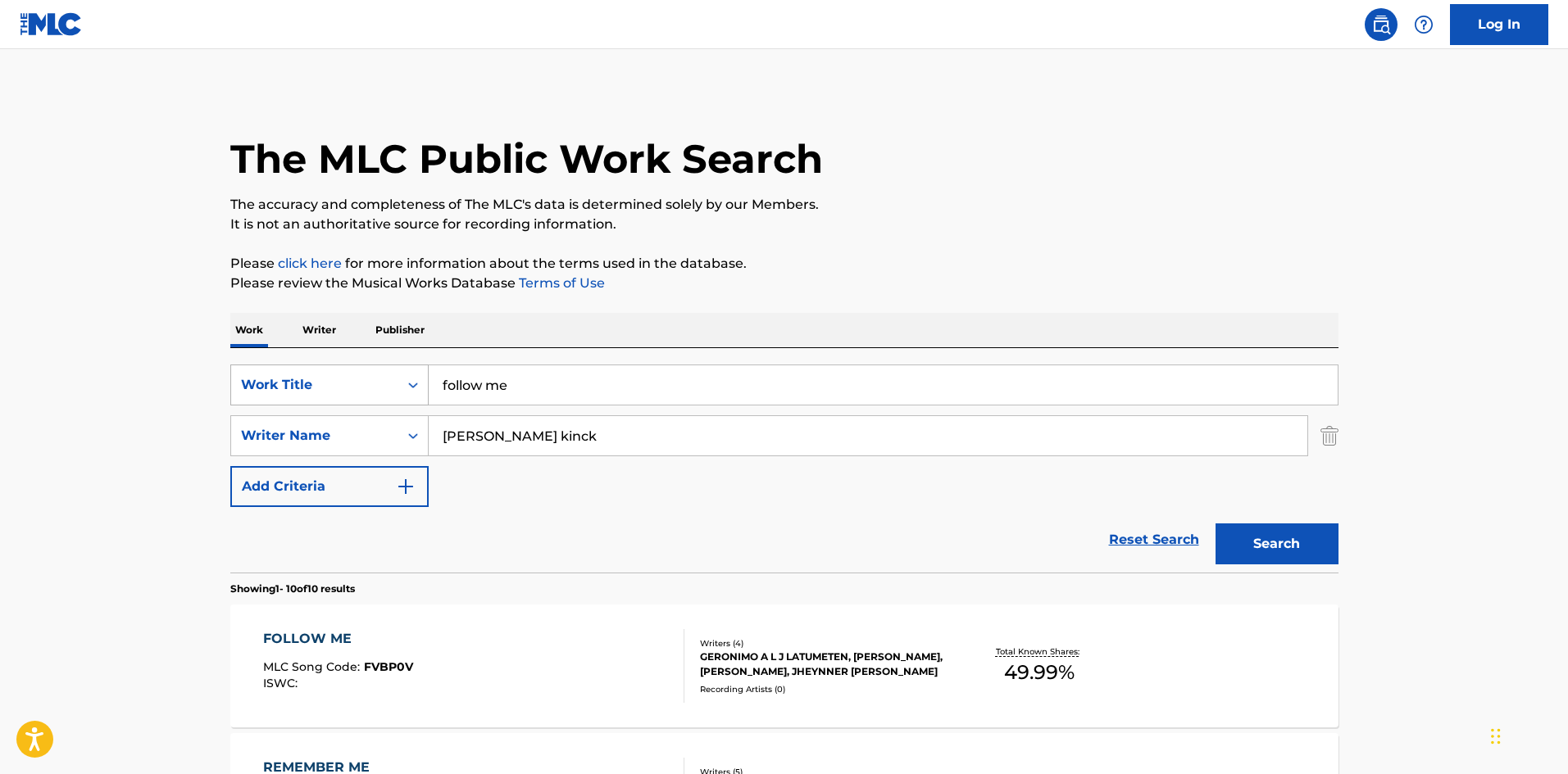
drag, startPoint x: 519, startPoint y: 386, endPoint x: 398, endPoint y: 372, distance: 121.8
click at [398, 372] on div "SearchWithCriteria0365ca79-4eb1-4191-9491-d81620570a5a Work Title follow me" at bounding box center [784, 385] width 1109 height 41
type input "bad decision"
click at [1216, 523] on button "Search" at bounding box center [1278, 544] width 123 height 41
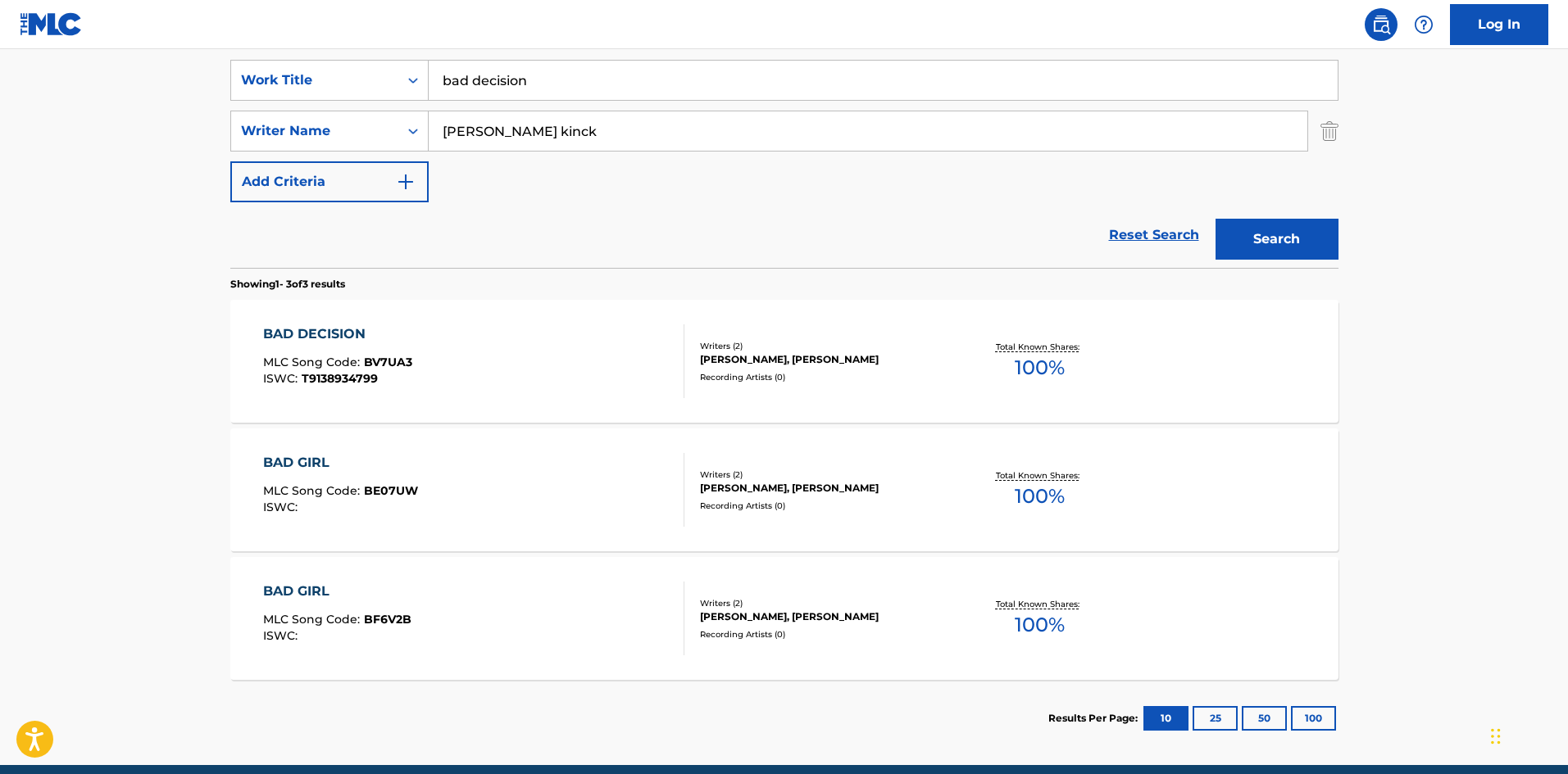
scroll to position [375, 0]
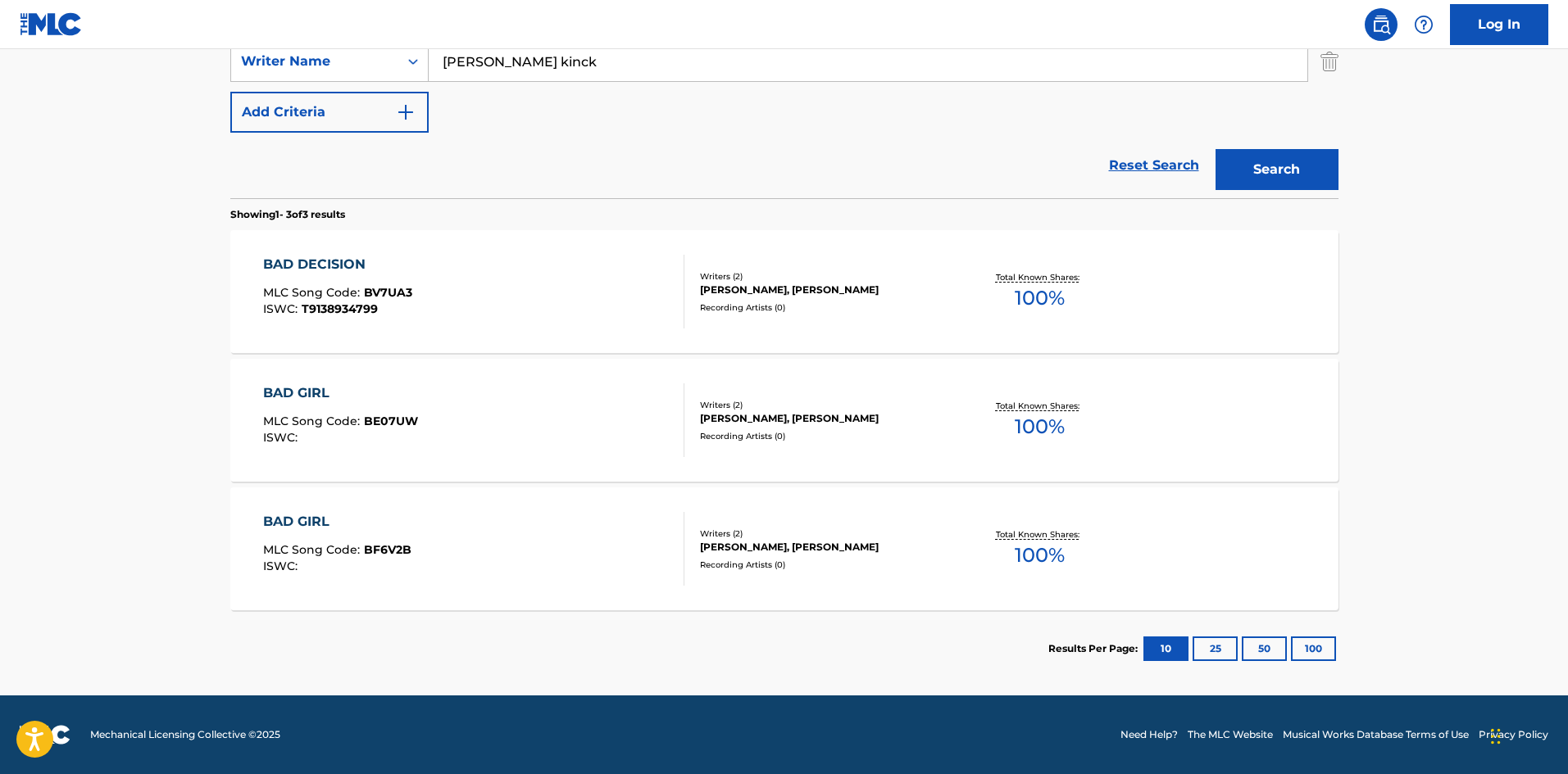
click at [379, 319] on div "BAD DECISION MLC Song Code : BV7UA3 ISWC : T9138934799" at bounding box center [338, 291] width 149 height 73
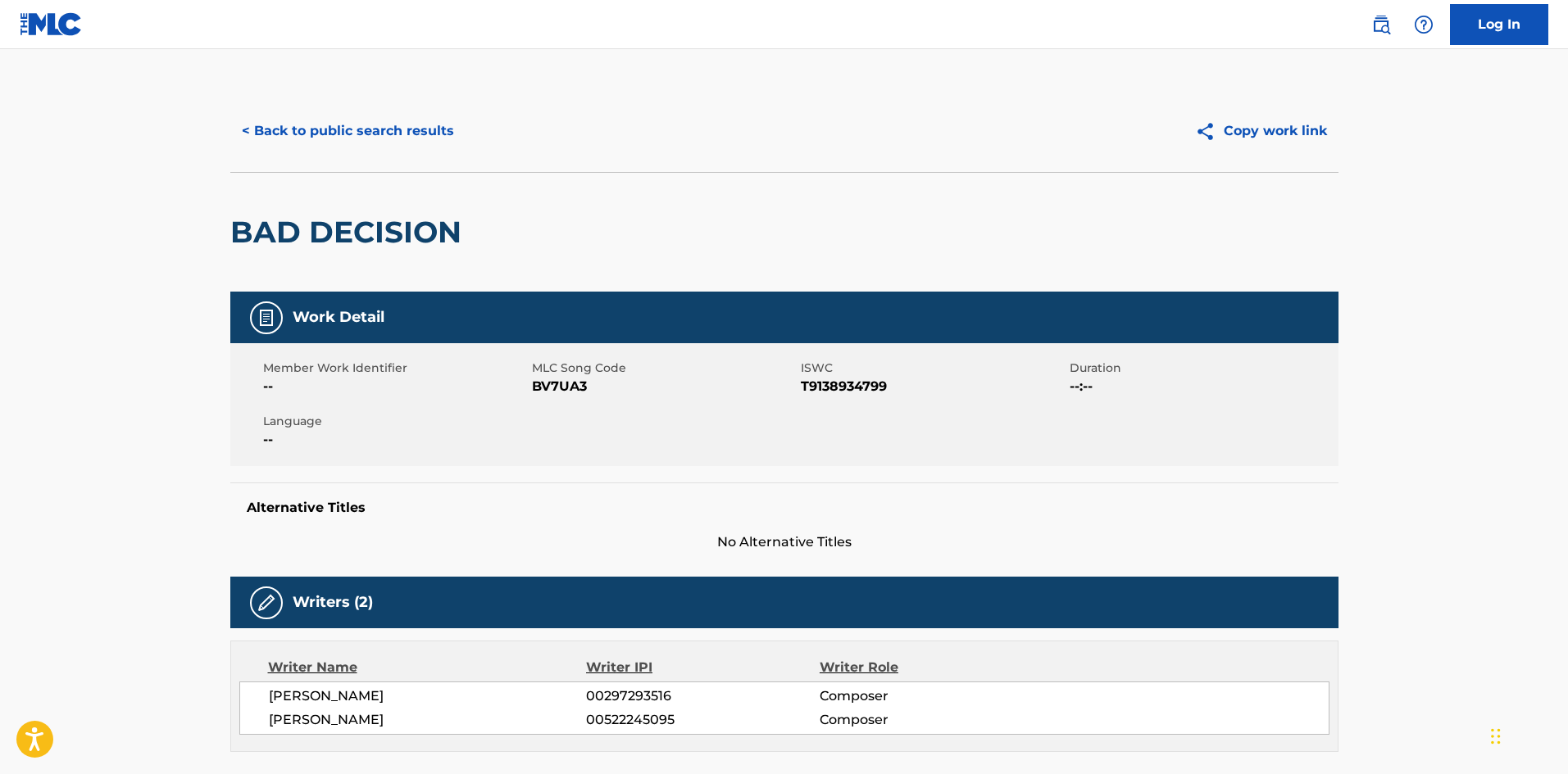
scroll to position [246, 0]
